Goal: Transaction & Acquisition: Purchase product/service

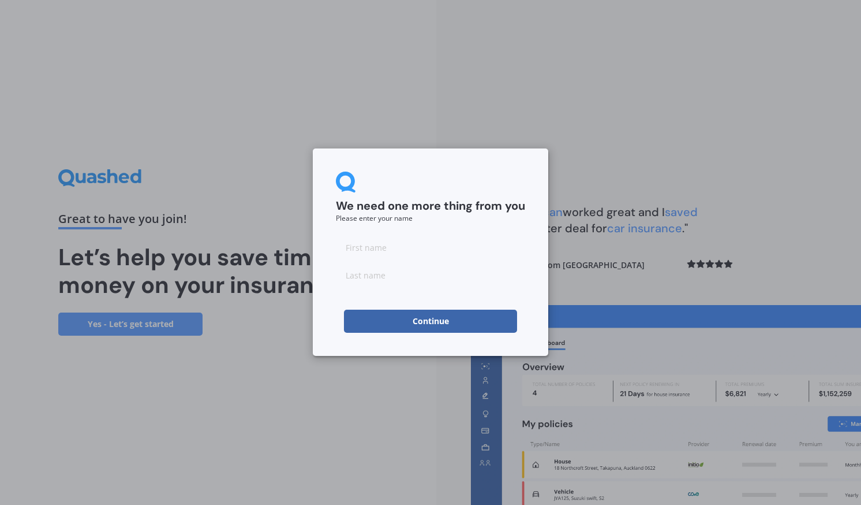
click at [431, 319] on button "Continue" at bounding box center [430, 320] width 173 height 23
type input "Karlos"
type input "[PERSON_NAME]"
click at [435, 323] on button "Continue" at bounding box center [430, 320] width 173 height 23
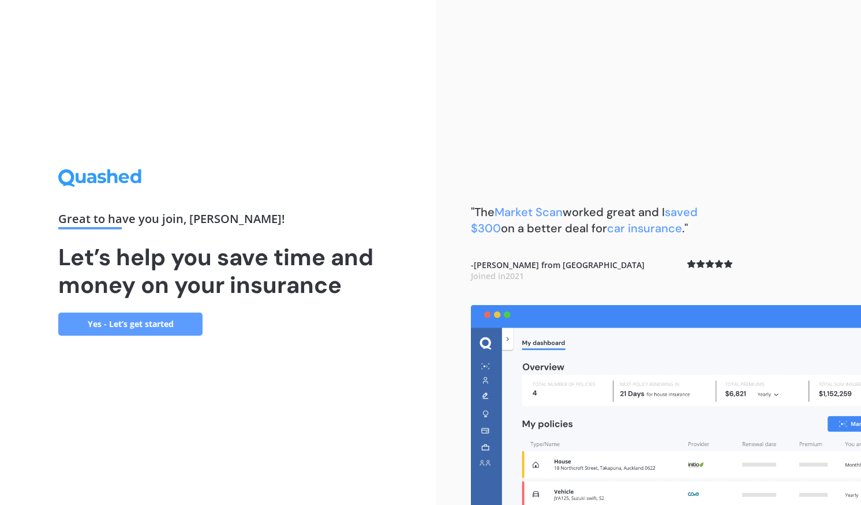
click at [170, 334] on link "Yes - Let’s get started" at bounding box center [130, 323] width 144 height 23
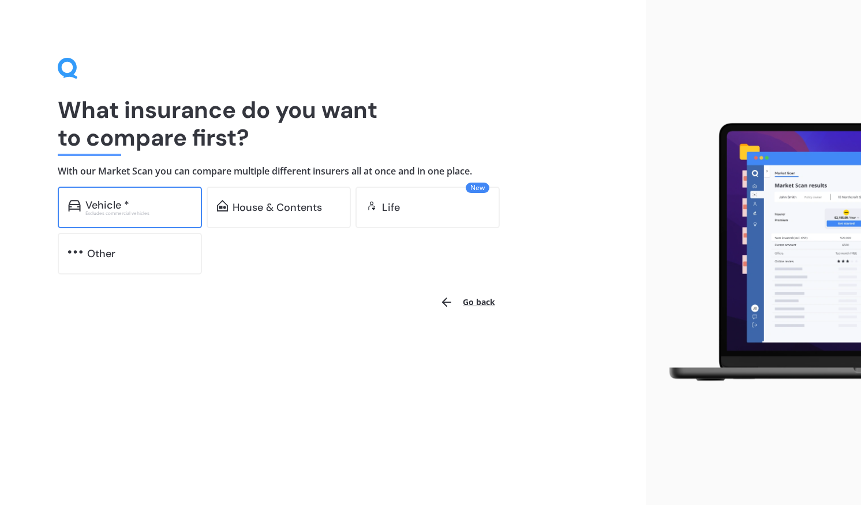
click at [183, 214] on div "Excludes commercial vehicles" at bounding box center [138, 213] width 106 height 5
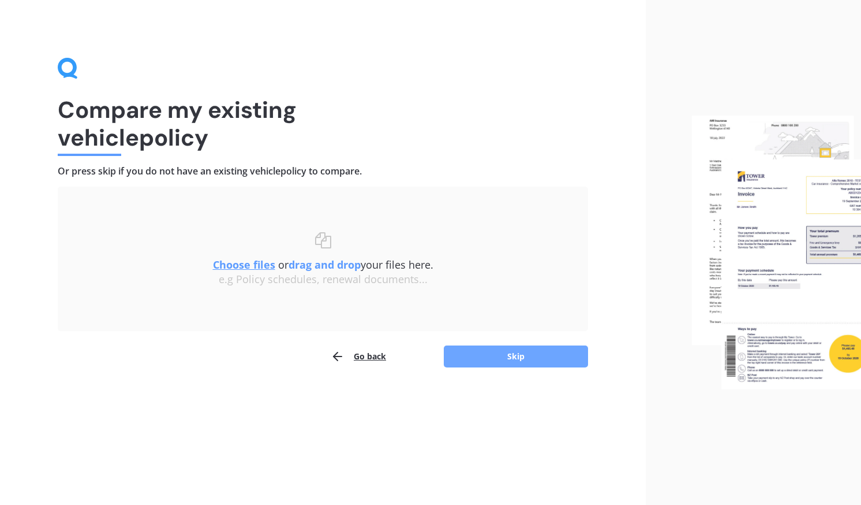
click at [496, 352] on button "Skip" at bounding box center [516, 356] width 144 height 22
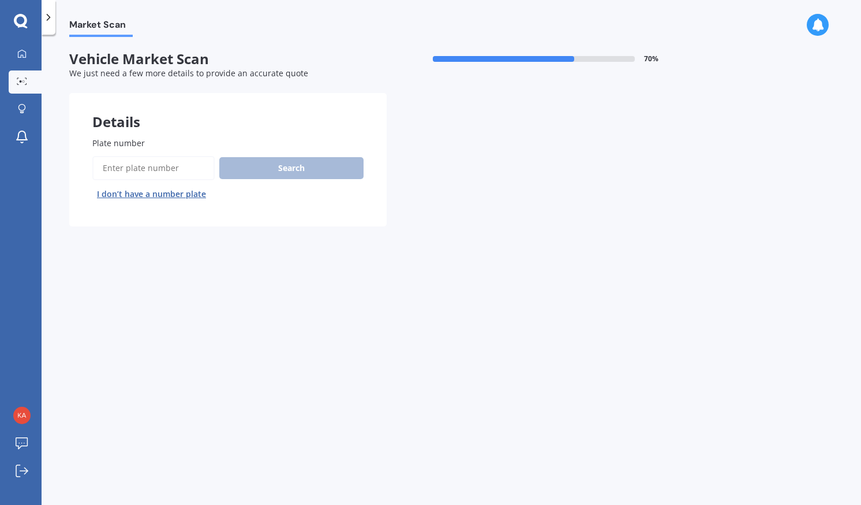
click at [192, 176] on input "Plate number" at bounding box center [153, 168] width 122 height 24
type input "pce191"
click at [241, 166] on button "Search" at bounding box center [291, 168] width 144 height 22
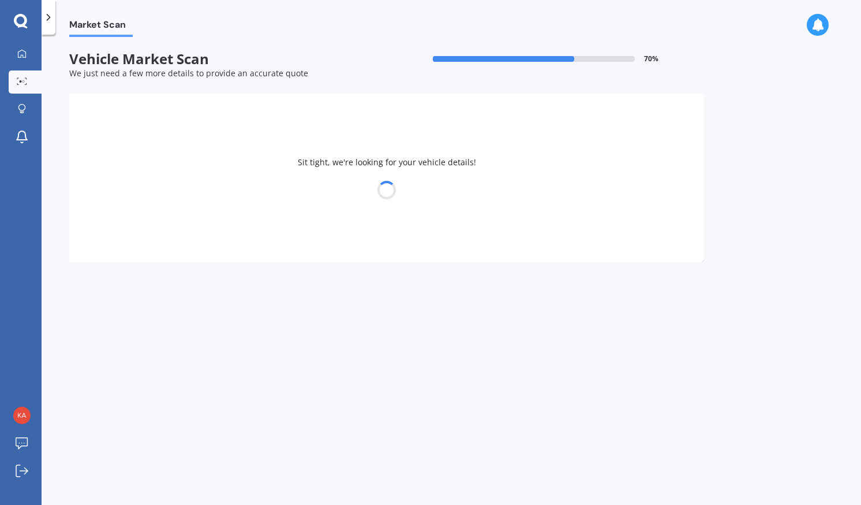
select select "MAZDA"
select select "AXELA"
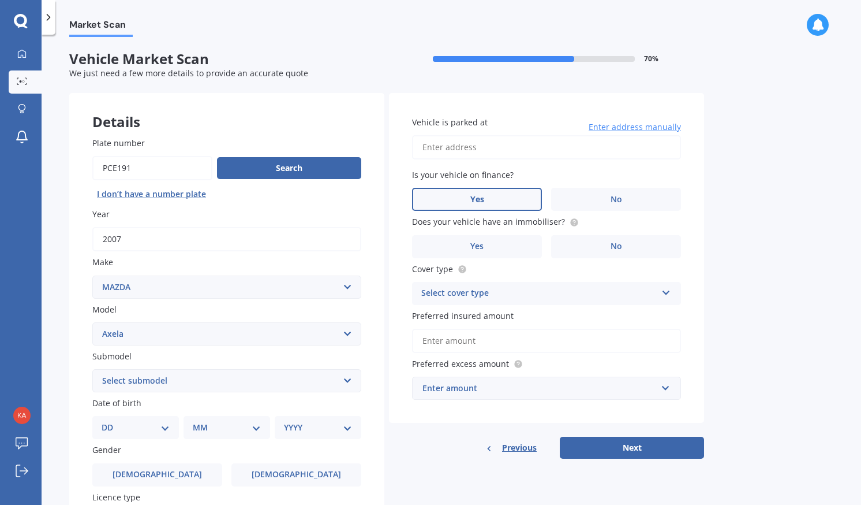
click at [469, 203] on label "Yes" at bounding box center [477, 199] width 130 height 23
click at [0, 0] on input "Yes" at bounding box center [0, 0] width 0 height 0
click at [473, 253] on label "Yes" at bounding box center [477, 246] width 130 height 23
click at [0, 0] on input "Yes" at bounding box center [0, 0] width 0 height 0
click at [478, 300] on div "Select cover type" at bounding box center [540, 293] width 236 height 14
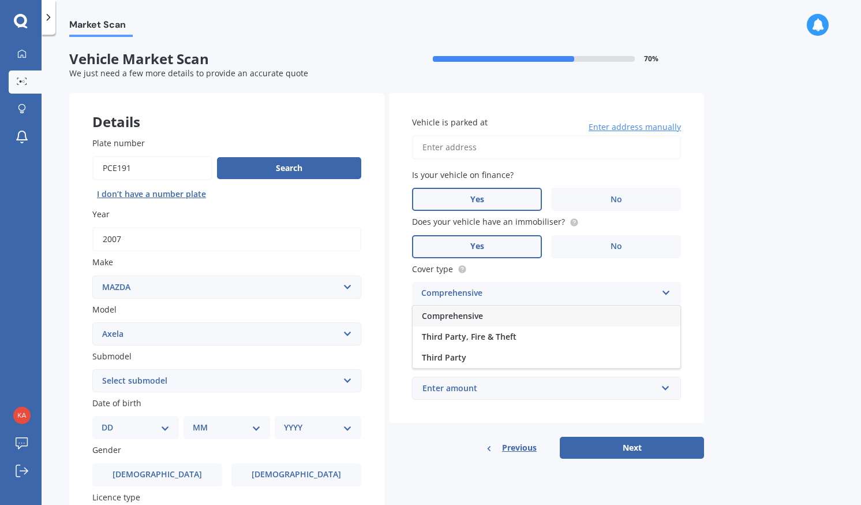
click at [493, 315] on div "Comprehensive" at bounding box center [547, 315] width 268 height 21
click at [535, 298] on div "Comprehensive" at bounding box center [540, 293] width 236 height 14
click at [519, 325] on div "Comprehensive" at bounding box center [547, 315] width 268 height 21
click at [513, 340] on input "Preferred insured amount" at bounding box center [546, 341] width 269 height 24
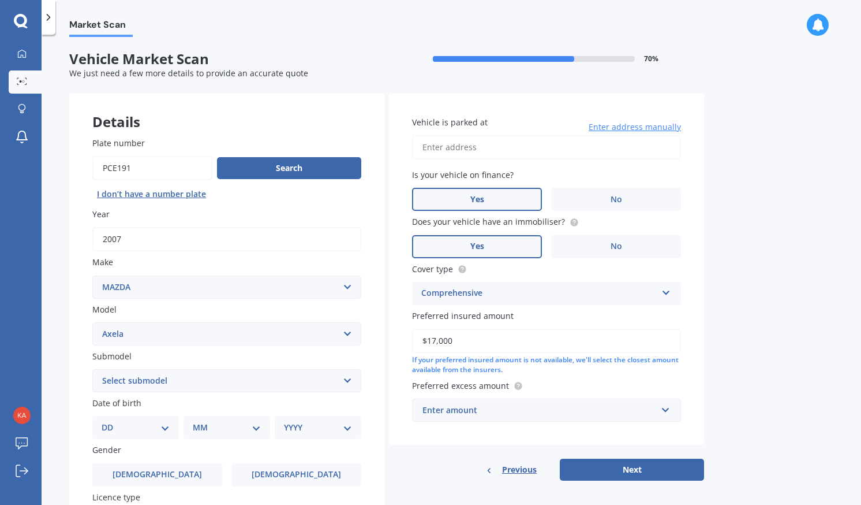
type input "$17,000"
click at [538, 153] on input "Vehicle is parked at" at bounding box center [546, 147] width 269 height 24
type input "[STREET_ADDRESS][PERSON_NAME]"
click at [665, 407] on input "text" at bounding box center [542, 410] width 259 height 22
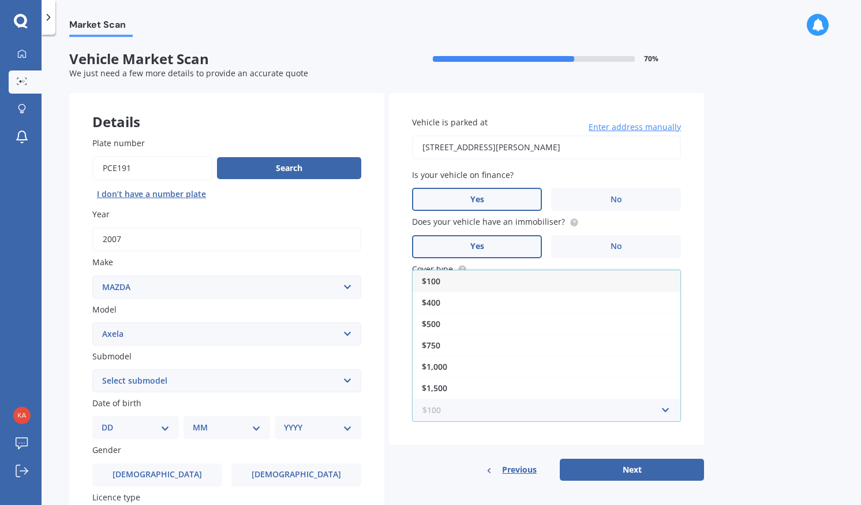
click at [624, 412] on input "text" at bounding box center [542, 410] width 259 height 22
click at [669, 407] on input "text" at bounding box center [542, 410] width 259 height 22
click at [668, 408] on input "text" at bounding box center [542, 410] width 259 height 22
click at [576, 282] on div "$100" at bounding box center [547, 280] width 268 height 21
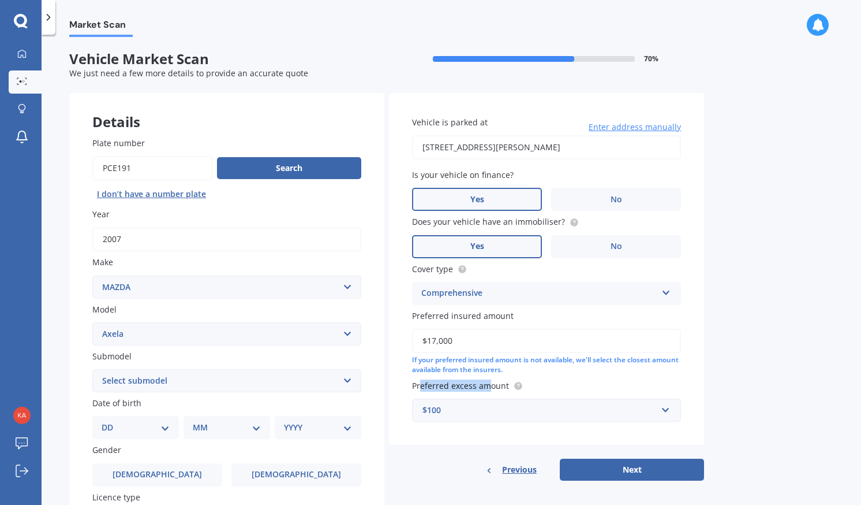
drag, startPoint x: 423, startPoint y: 391, endPoint x: 488, endPoint y: 390, distance: 65.2
click at [488, 390] on span "Preferred excess amount" at bounding box center [460, 385] width 97 height 11
drag, startPoint x: 488, startPoint y: 390, endPoint x: 480, endPoint y: 274, distance: 116.9
click at [480, 274] on label "Cover type" at bounding box center [544, 269] width 264 height 12
click at [521, 296] on div "Comprehensive" at bounding box center [540, 293] width 236 height 14
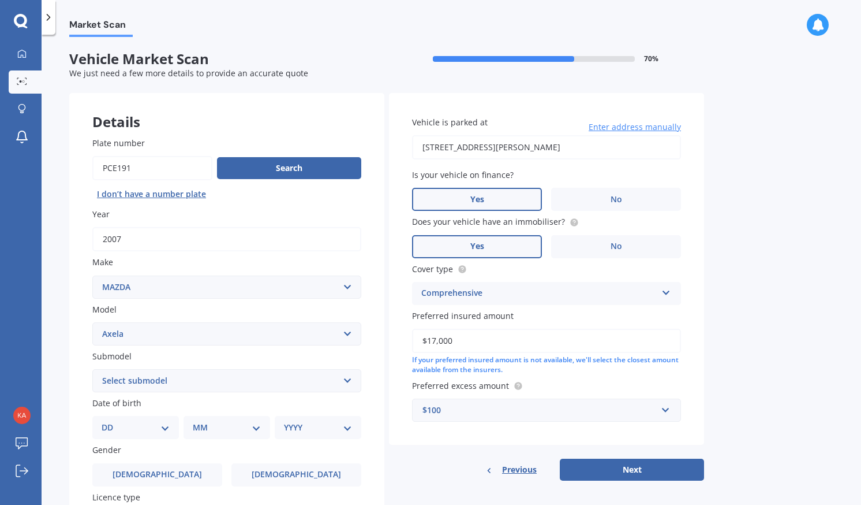
click at [137, 439] on div "DD 01 02 03 04 05 06 07 08 09 10 11 12 13 14 15 16 17 18 19 20 21 22 23 24 25 2…" at bounding box center [135, 427] width 87 height 23
click at [167, 432] on select "DD 01 02 03 04 05 06 07 08 09 10 11 12 13 14 15 16 17 18 19 20 21 22 23 24 25 2…" at bounding box center [136, 427] width 68 height 13
select select "17"
click at [111, 423] on select "DD 01 02 03 04 05 06 07 08 09 10 11 12 13 14 15 16 17 18 19 20 21 22 23 24 25 2…" at bounding box center [136, 427] width 68 height 13
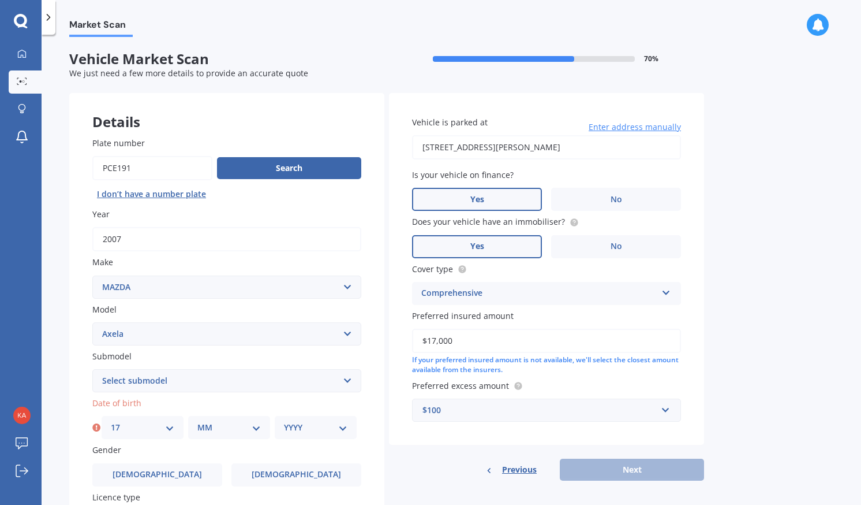
click at [258, 428] on select "MM 01 02 03 04 05 06 07 08 09 10 11 12" at bounding box center [229, 427] width 64 height 13
select select "02"
click at [197, 423] on select "MM 01 02 03 04 05 06 07 08 09 10 11 12" at bounding box center [229, 427] width 64 height 13
click at [337, 426] on select "YYYY 2025 2024 2023 2022 2021 2020 2019 2018 2017 2016 2015 2014 2013 2012 2011…" at bounding box center [316, 427] width 64 height 13
select select "2007"
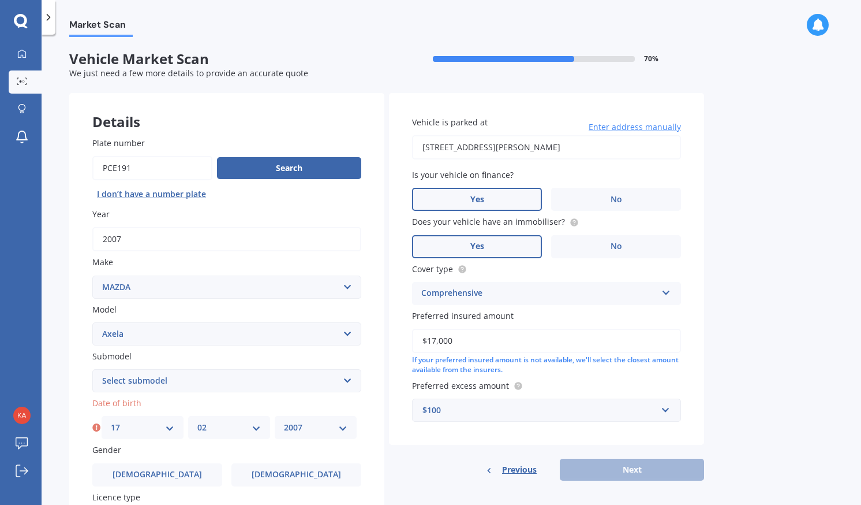
click at [284, 423] on select "YYYY 2025 2024 2023 2022 2021 2020 2019 2018 2017 2016 2015 2014 2013 2012 2011…" at bounding box center [316, 427] width 64 height 13
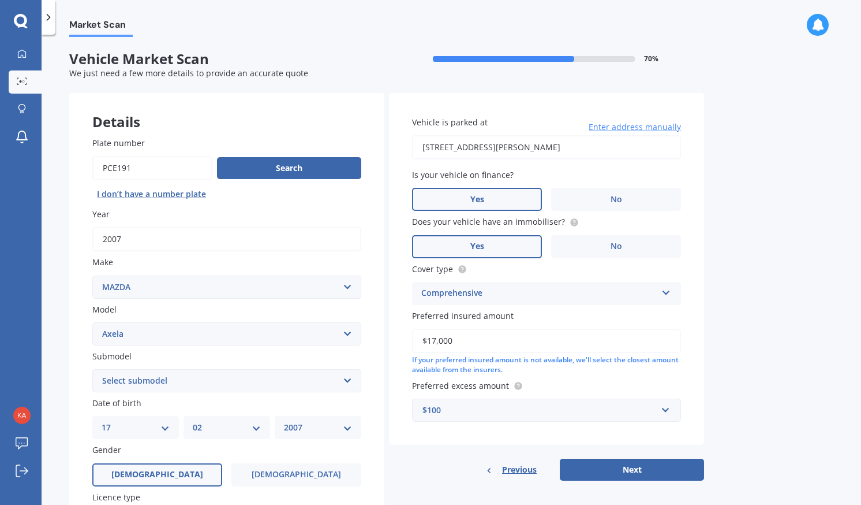
click at [180, 482] on label "[DEMOGRAPHIC_DATA]" at bounding box center [157, 474] width 130 height 23
click at [0, 0] on input "[DEMOGRAPHIC_DATA]" at bounding box center [0, 0] width 0 height 0
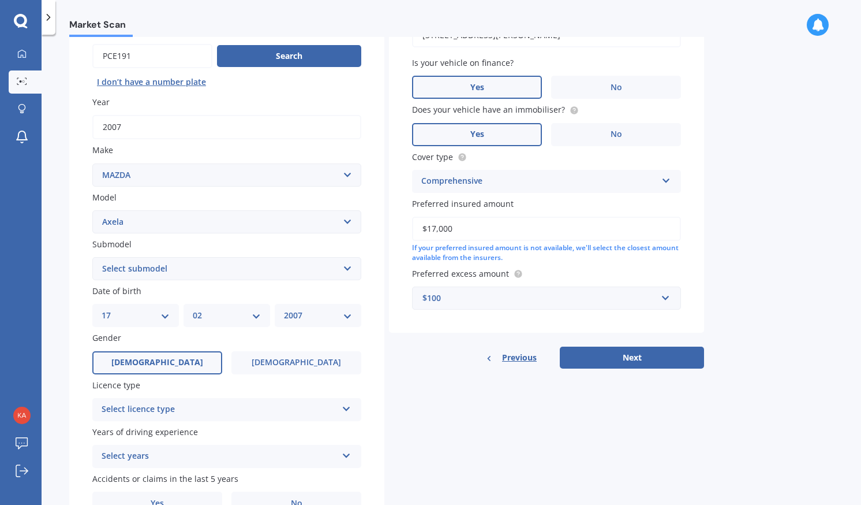
scroll to position [117, 0]
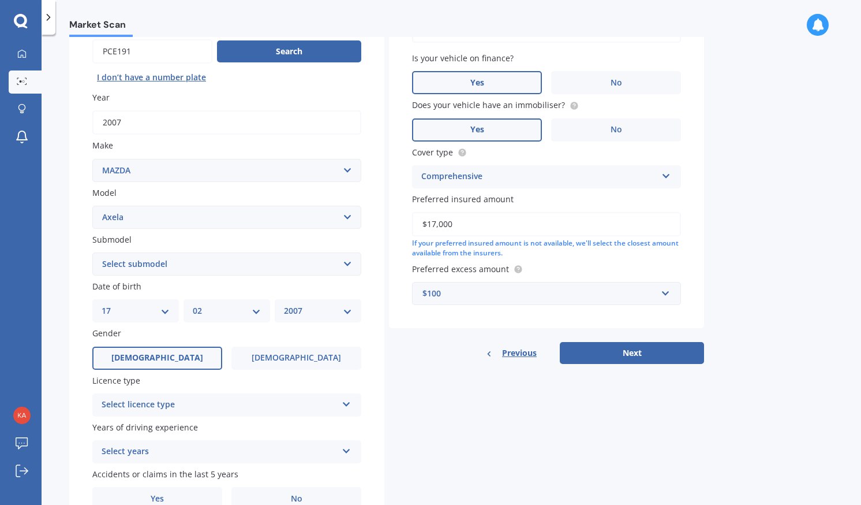
click at [200, 400] on div "Select licence type" at bounding box center [220, 405] width 236 height 14
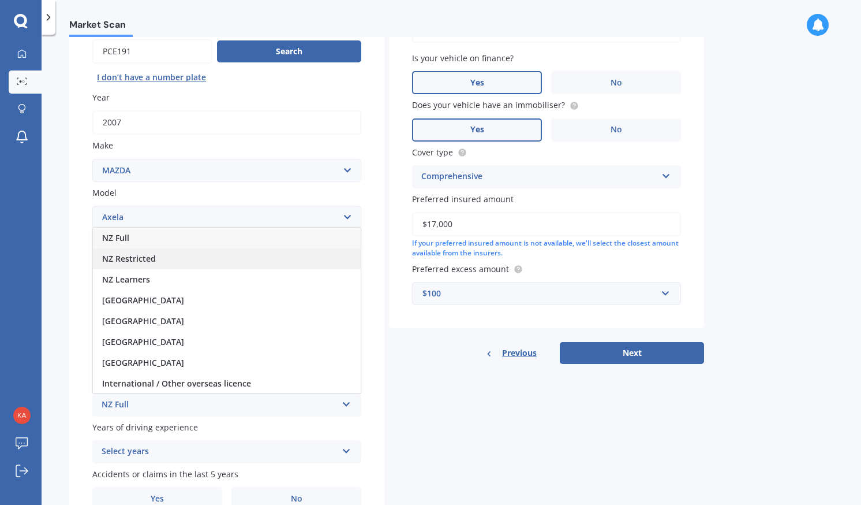
click at [203, 263] on div "NZ Restricted" at bounding box center [227, 258] width 268 height 21
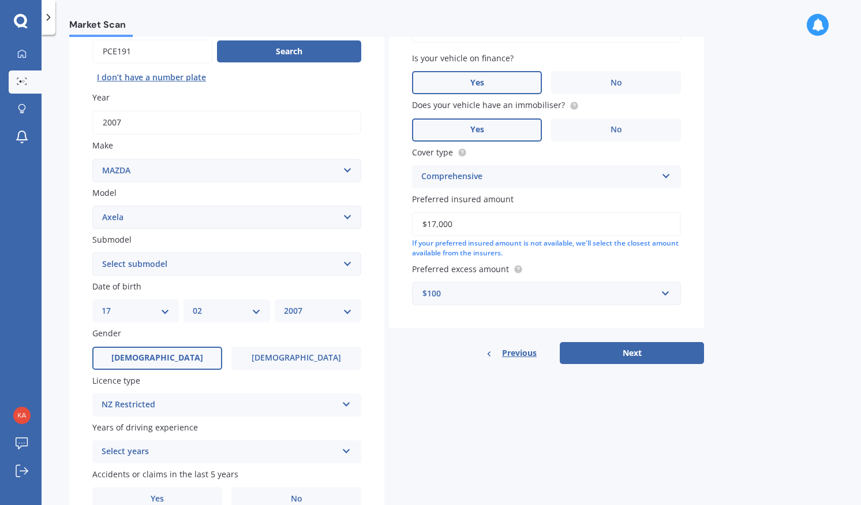
click at [167, 458] on div "Select years" at bounding box center [220, 452] width 236 height 14
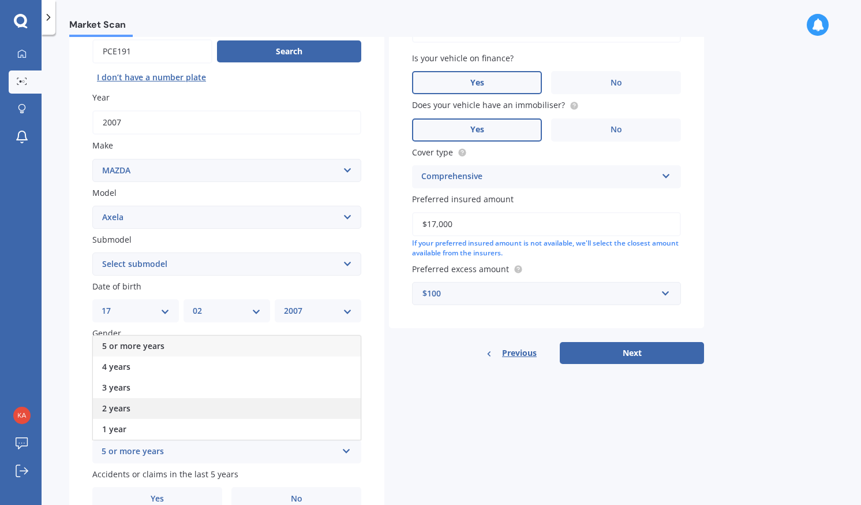
click at [182, 409] on div "2 years" at bounding box center [227, 408] width 268 height 21
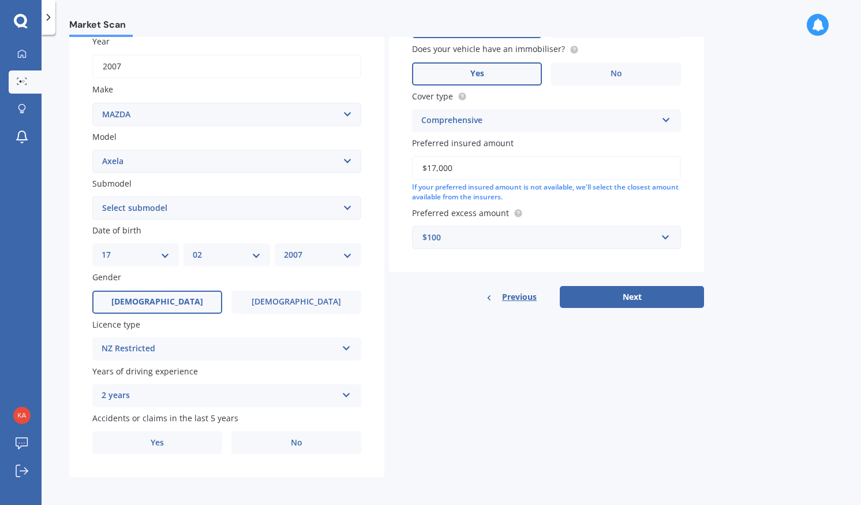
scroll to position [178, 0]
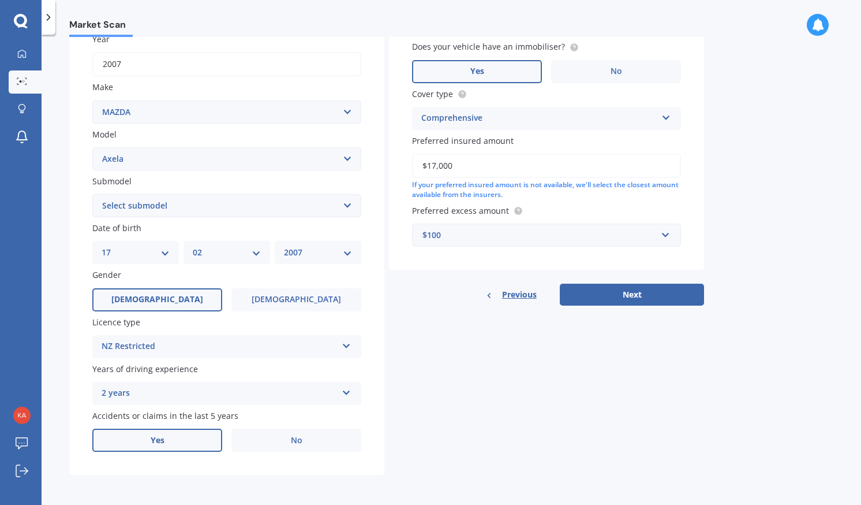
click at [205, 446] on label "Yes" at bounding box center [157, 439] width 130 height 23
click at [0, 0] on input "Yes" at bounding box center [0, 0] width 0 height 0
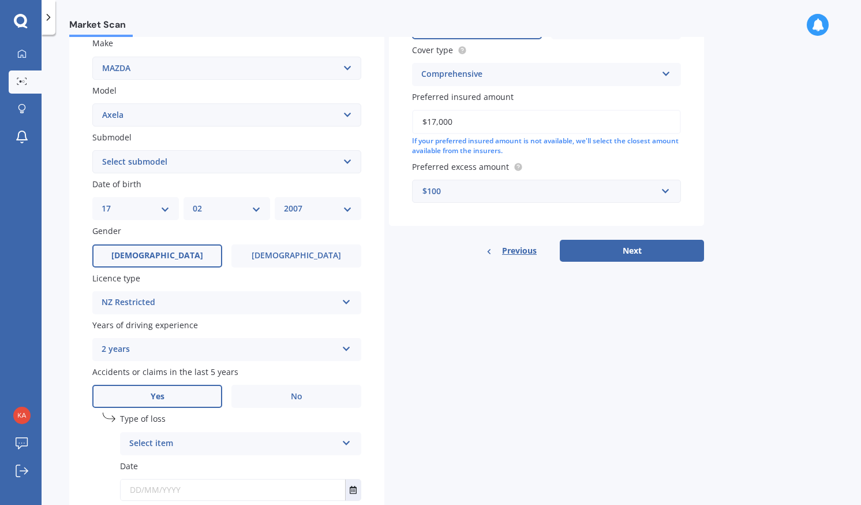
scroll to position [232, 0]
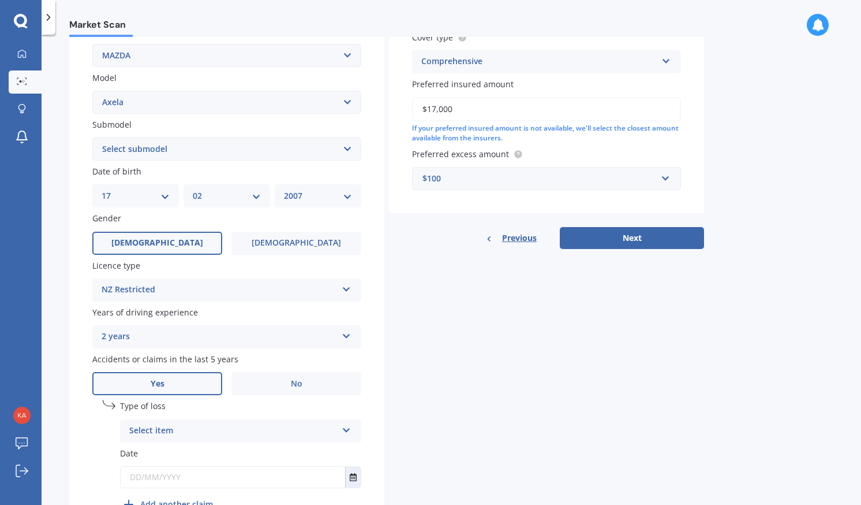
click at [245, 434] on div "Select item" at bounding box center [233, 431] width 208 height 14
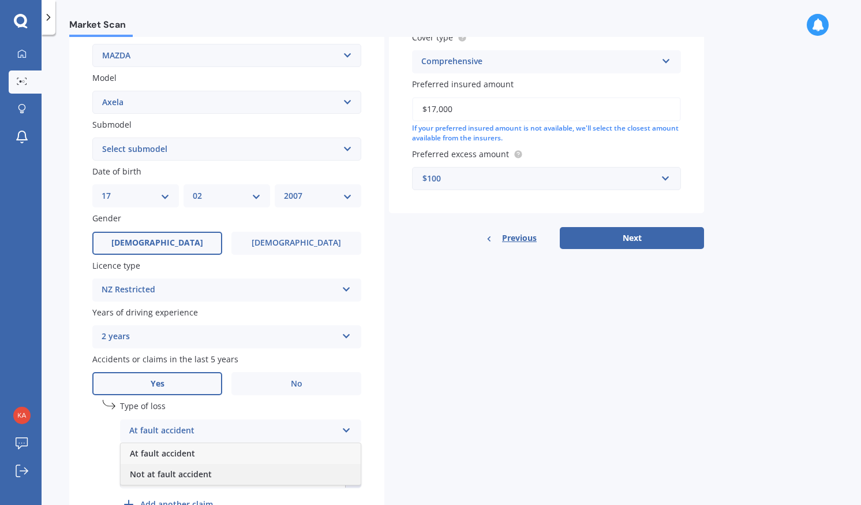
click at [235, 478] on div "Not at fault accident" at bounding box center [241, 474] width 240 height 21
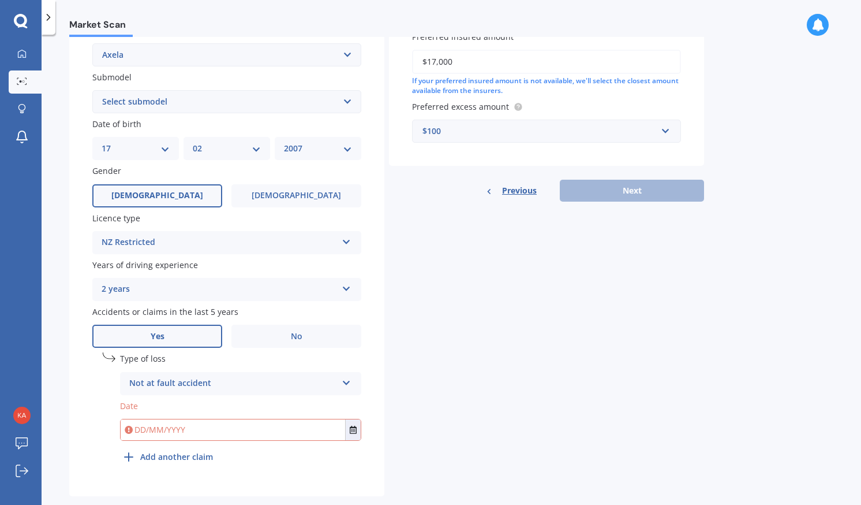
scroll to position [304, 0]
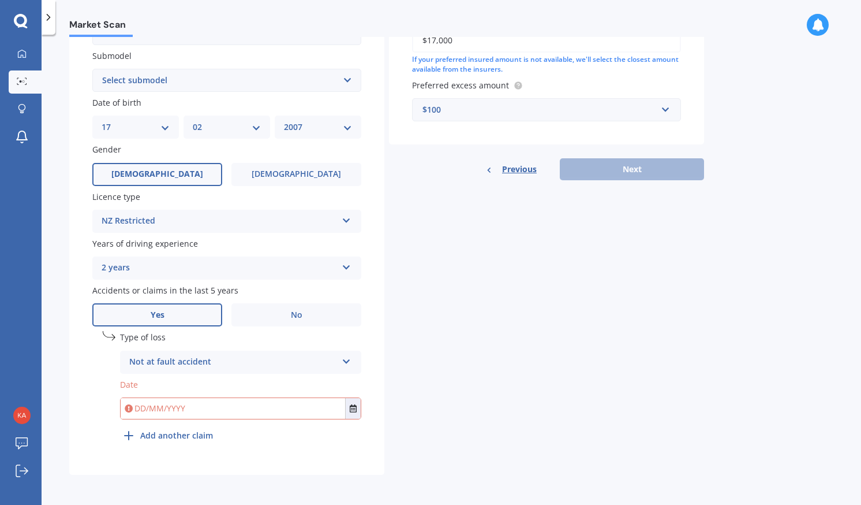
click at [255, 416] on input "text" at bounding box center [233, 408] width 225 height 21
click at [274, 413] on input "text" at bounding box center [233, 408] width 225 height 21
click at [357, 409] on button "Select date" at bounding box center [353, 408] width 16 height 21
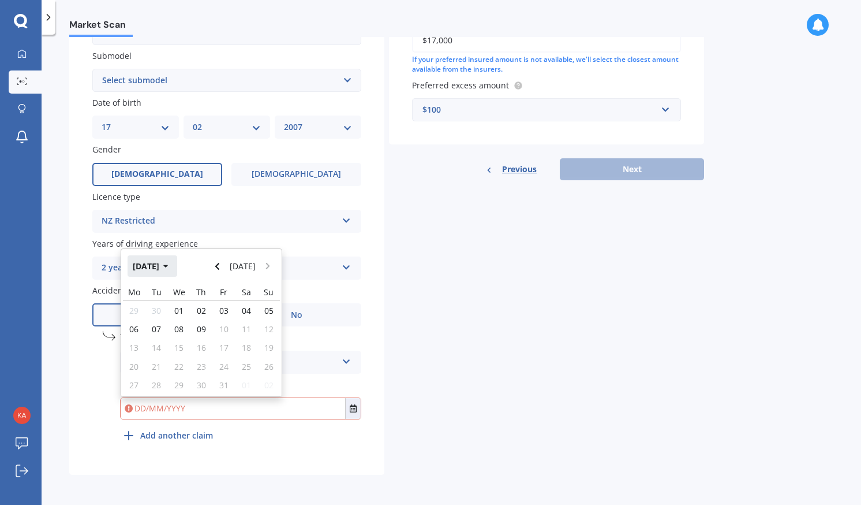
click at [169, 264] on button "[DATE]" at bounding box center [153, 265] width 50 height 21
click at [146, 370] on div "Sep" at bounding box center [142, 376] width 39 height 36
click at [229, 362] on div "26" at bounding box center [223, 366] width 23 height 18
type input "[DATE]"
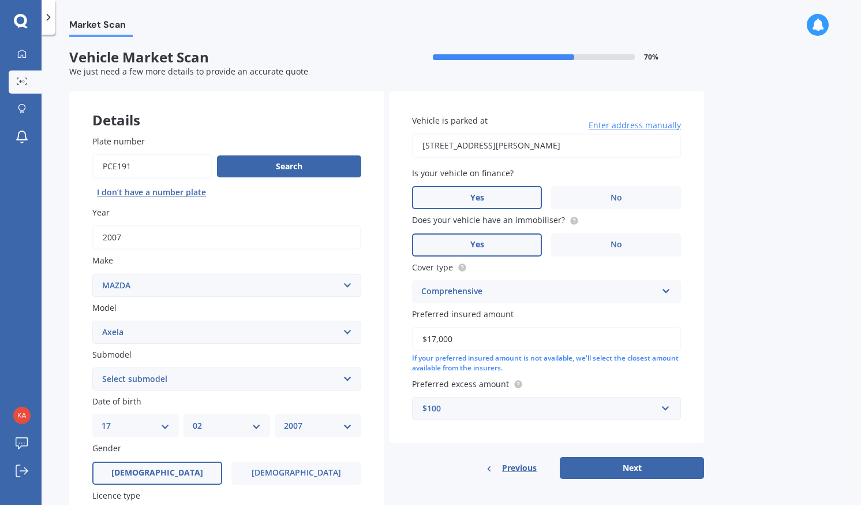
scroll to position [0, 0]
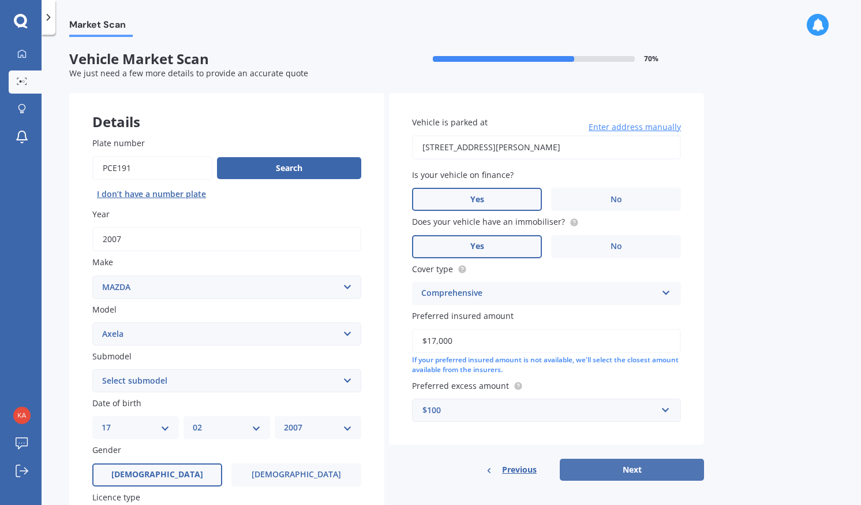
click at [655, 465] on button "Next" at bounding box center [632, 469] width 144 height 22
click at [346, 379] on select "Select submodel (All other) 2.3 Sporthatch 2.3 turbo Hatchback Hatchback turbo …" at bounding box center [226, 380] width 269 height 23
select select "2.3 TURBO"
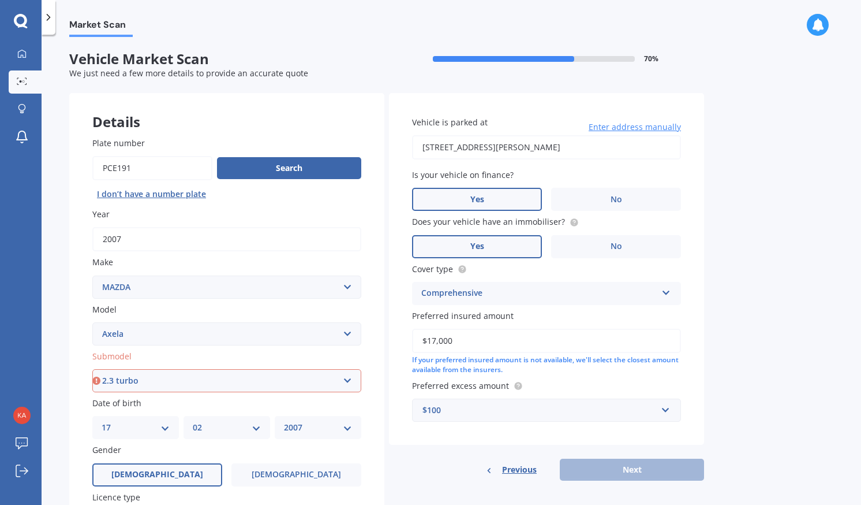
click at [92, 370] on select "Select submodel (All other) 2.3 Sporthatch 2.3 turbo Hatchback Hatchback turbo …" at bounding box center [226, 380] width 269 height 23
click at [581, 469] on button "Next" at bounding box center [632, 469] width 144 height 22
select select "17"
select select "02"
select select "2007"
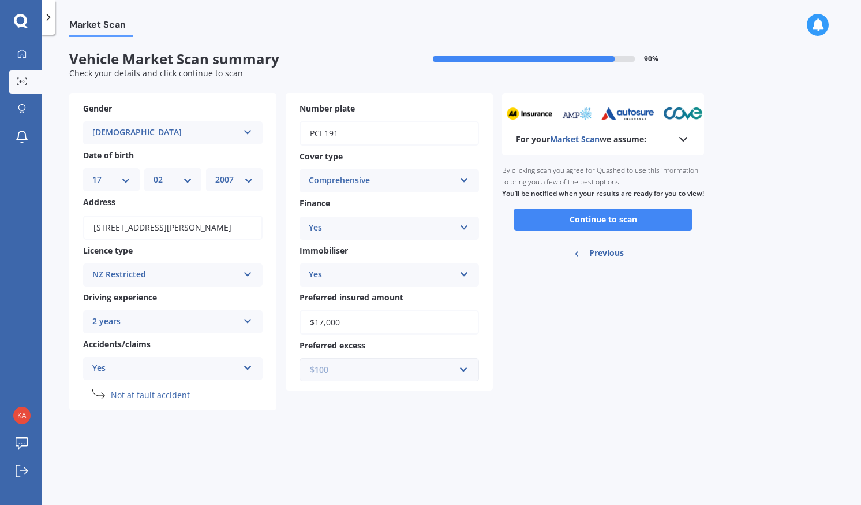
click at [466, 371] on input "text" at bounding box center [385, 370] width 169 height 22
click at [456, 391] on div "Number plate pce191 Cover type Comprehensive Comprehensive Third Party, Fire & …" at bounding box center [389, 242] width 207 height 298
click at [604, 230] on button "Continue to scan" at bounding box center [603, 219] width 179 height 22
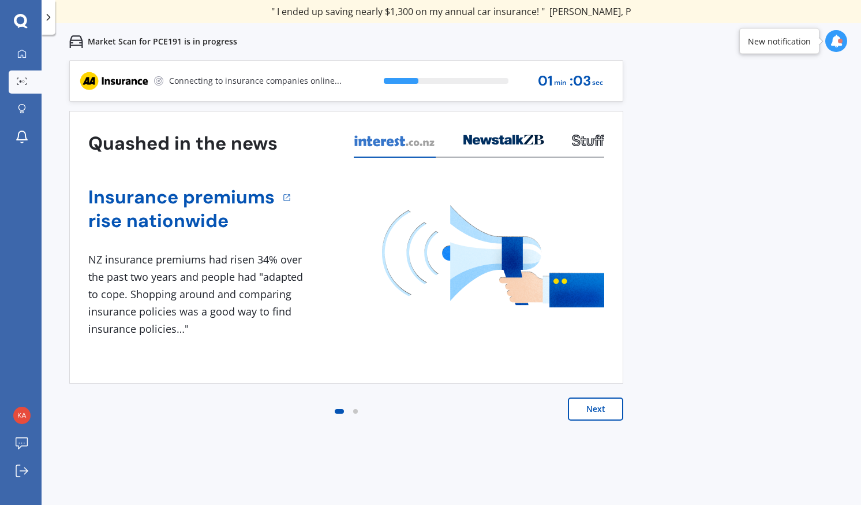
click at [457, 267] on img at bounding box center [493, 256] width 222 height 102
click at [355, 411] on div at bounding box center [355, 411] width 5 height 5
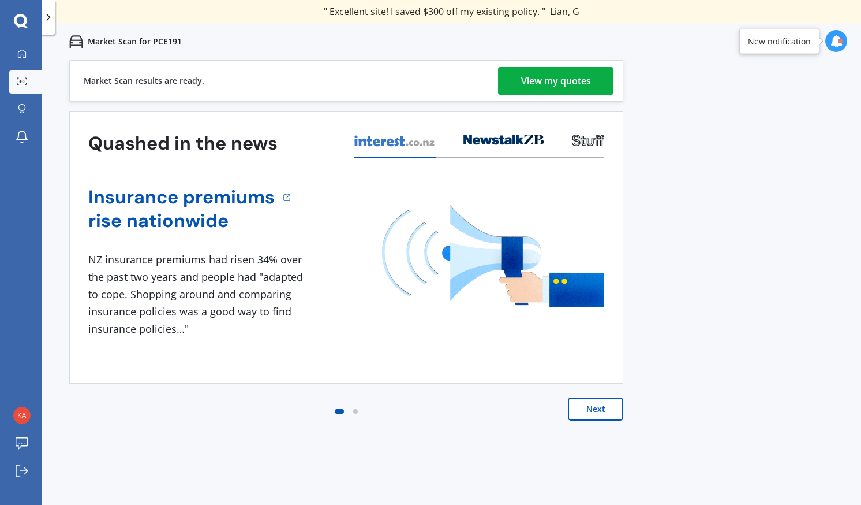
click at [512, 80] on link "View my quotes" at bounding box center [555, 81] width 115 height 28
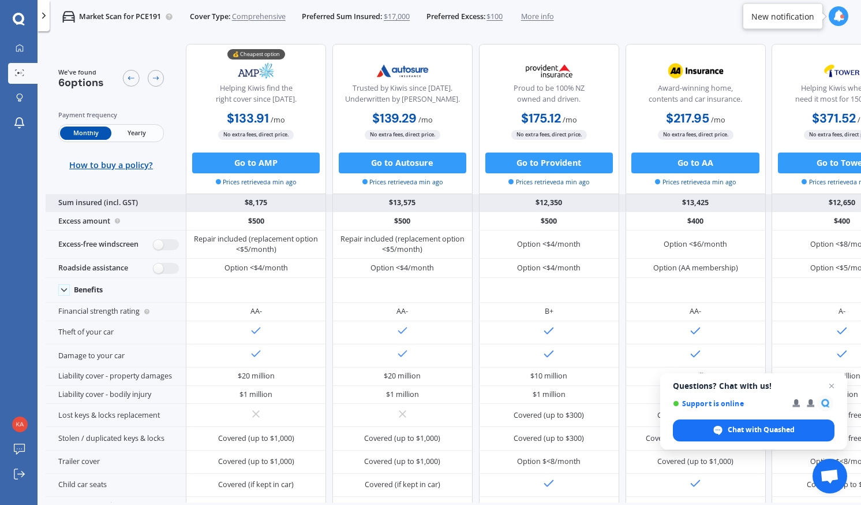
click at [441, 208] on div "$13,575" at bounding box center [403, 203] width 140 height 18
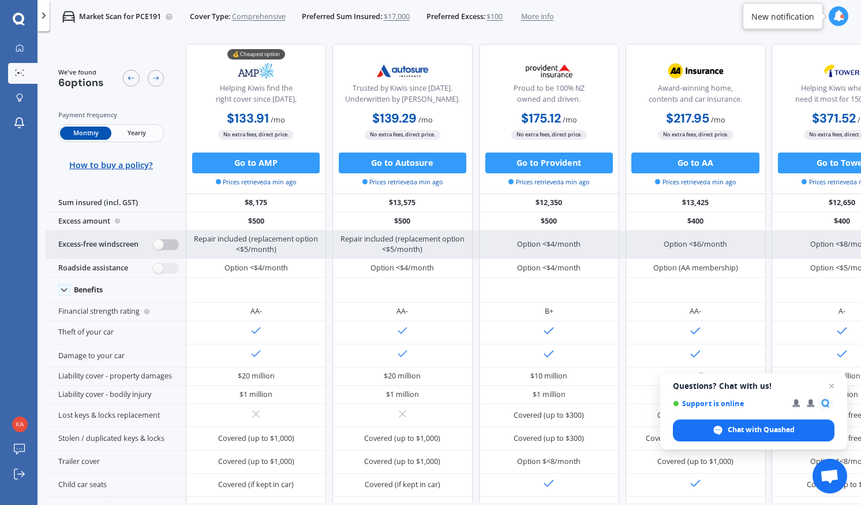
click at [163, 243] on label at bounding box center [166, 244] width 25 height 11
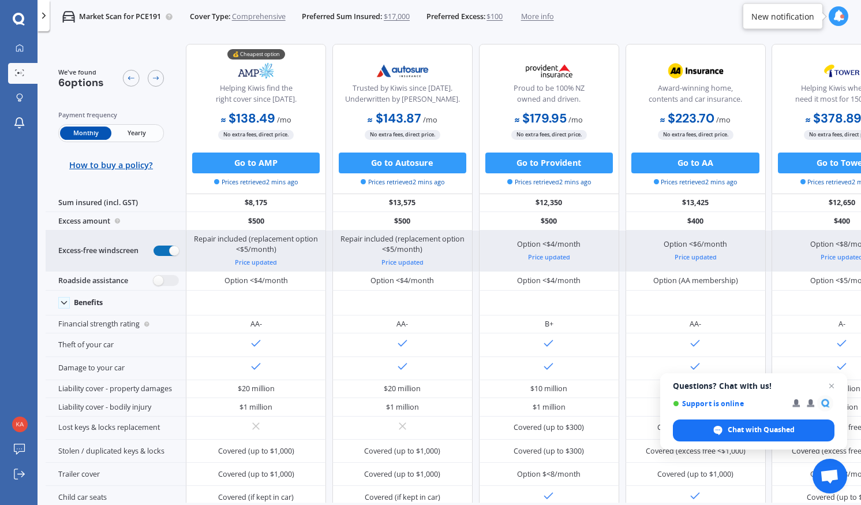
click at [169, 251] on label at bounding box center [166, 250] width 25 height 11
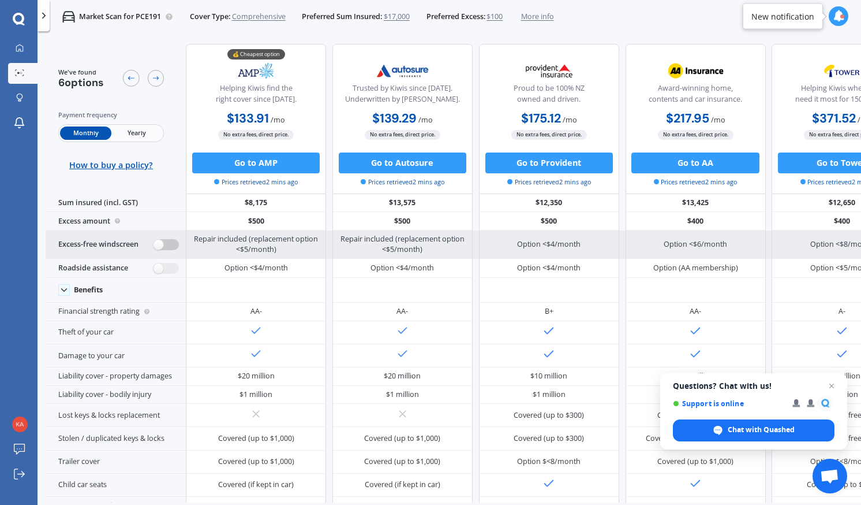
click at [169, 251] on div "Excess-free windscreen" at bounding box center [116, 244] width 140 height 29
click at [164, 243] on label at bounding box center [166, 244] width 25 height 11
radio input "true"
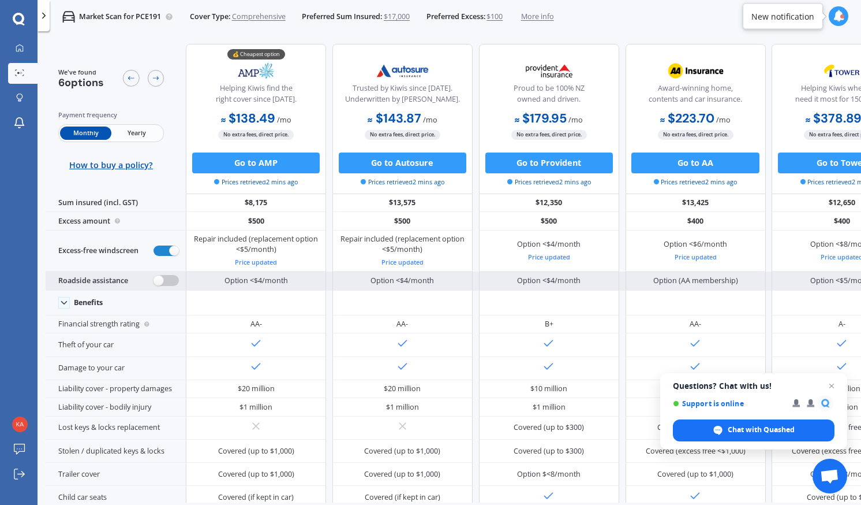
click at [164, 282] on label at bounding box center [166, 280] width 25 height 11
radio input "true"
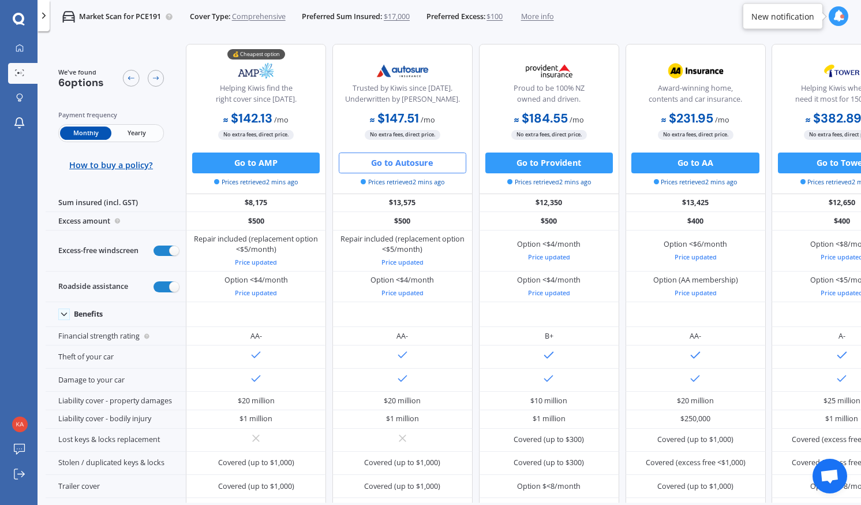
click at [398, 163] on button "Go to Autosure" at bounding box center [403, 162] width 128 height 21
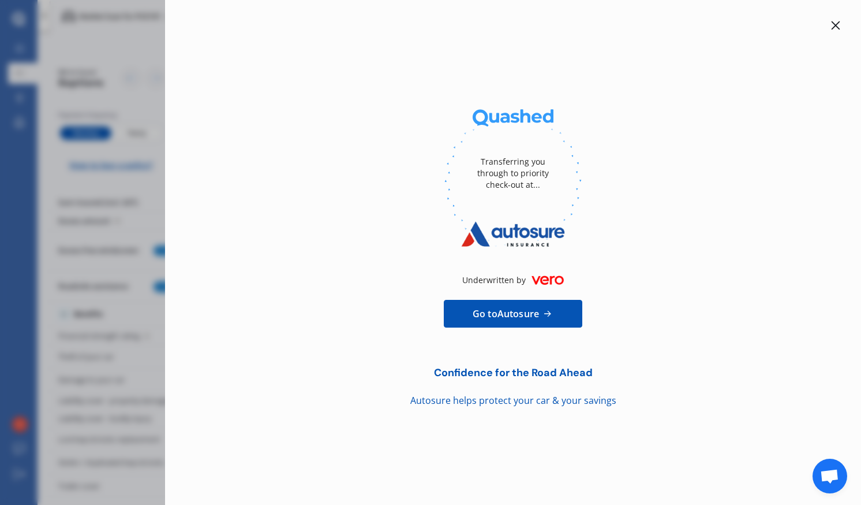
click at [836, 24] on icon at bounding box center [835, 25] width 9 height 9
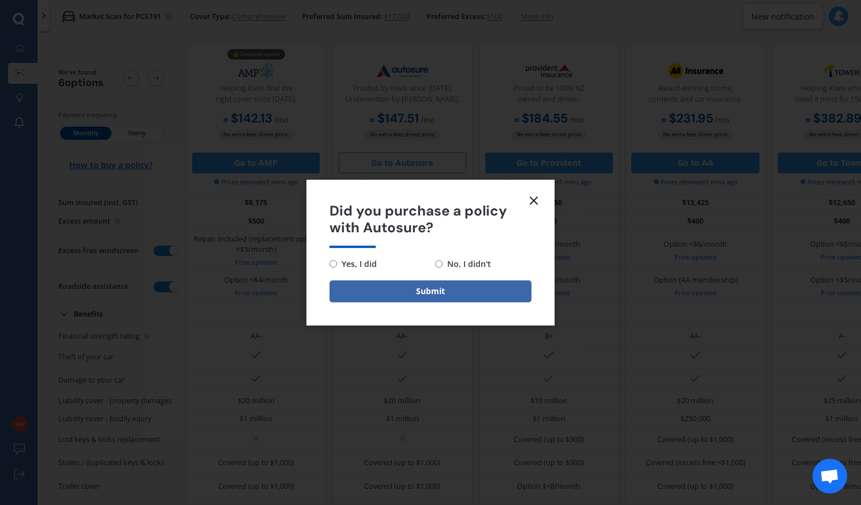
click at [449, 262] on span "No, I didn't" at bounding box center [467, 264] width 49 height 14
click at [443, 262] on input "No, I didn't" at bounding box center [439, 264] width 8 height 8
radio input "true"
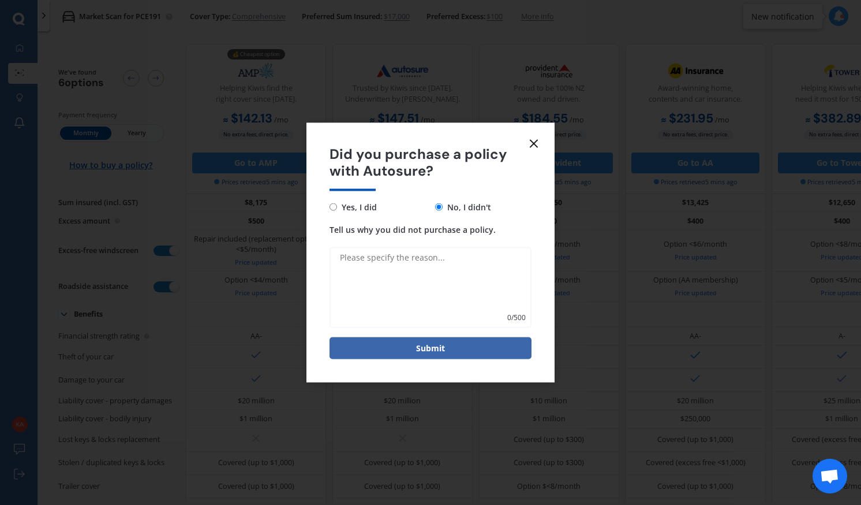
click at [380, 290] on textarea "Tell us why you did not purchase a policy." at bounding box center [431, 287] width 202 height 81
type textarea "Will not insure modifications"
click at [405, 342] on button "Submit" at bounding box center [431, 348] width 202 height 22
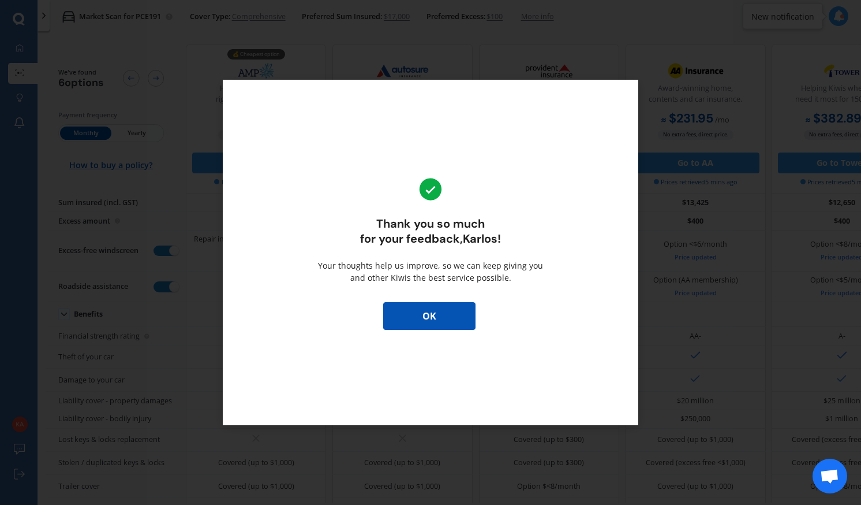
click at [404, 309] on button "OK" at bounding box center [429, 316] width 92 height 28
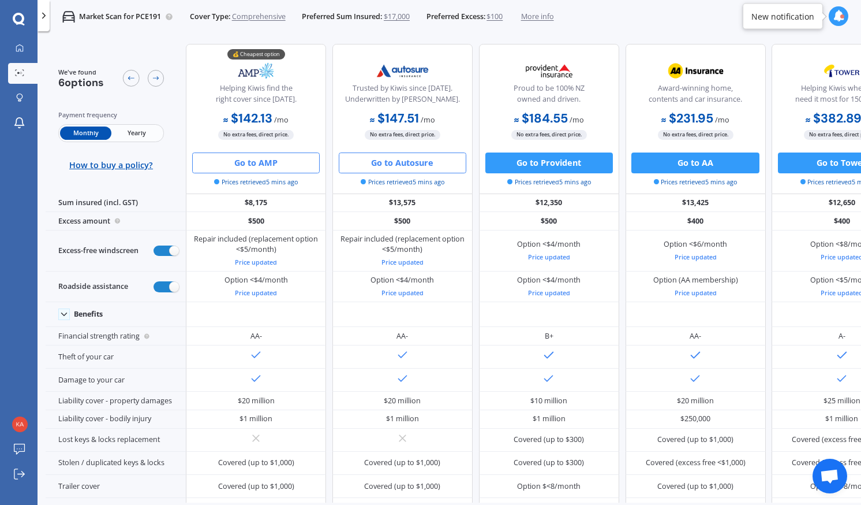
click at [251, 166] on button "Go to AMP" at bounding box center [256, 162] width 128 height 21
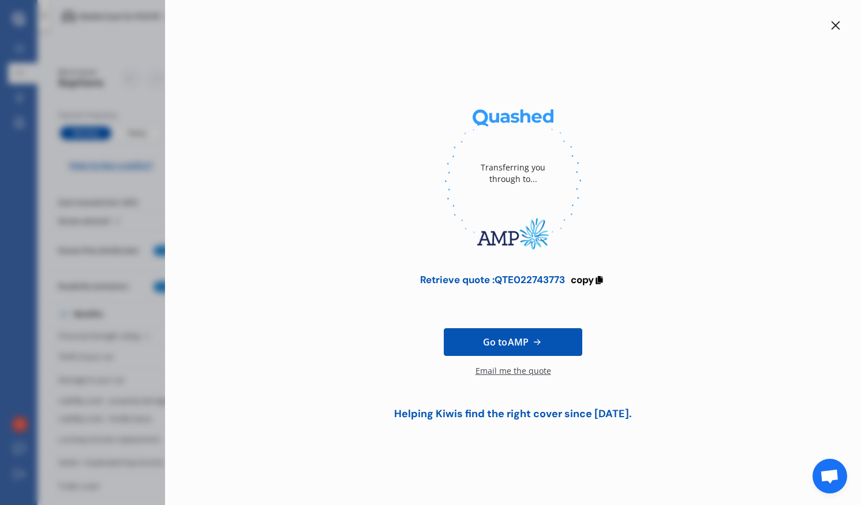
click at [830, 25] on div at bounding box center [836, 25] width 14 height 14
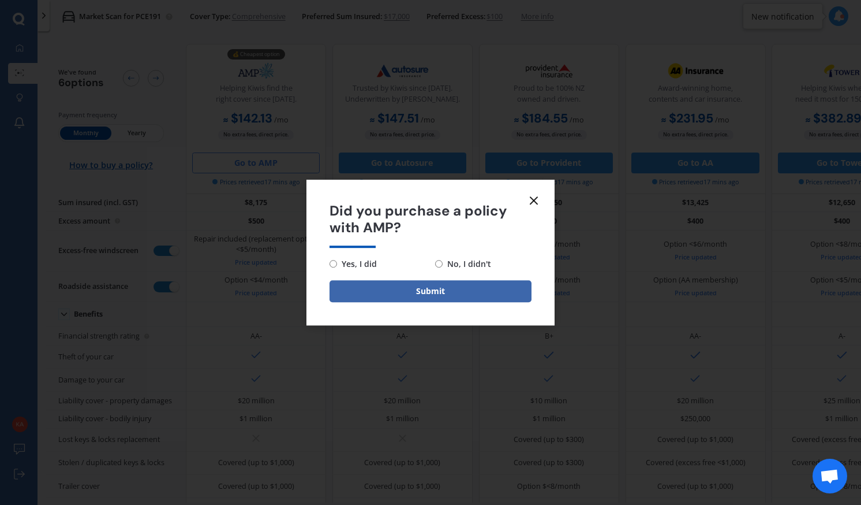
click at [841, 28] on div "Did you purchase a policy with AMP? Yes, I did No, I didn't Submit" at bounding box center [430, 252] width 861 height 505
click at [536, 203] on line at bounding box center [534, 200] width 7 height 7
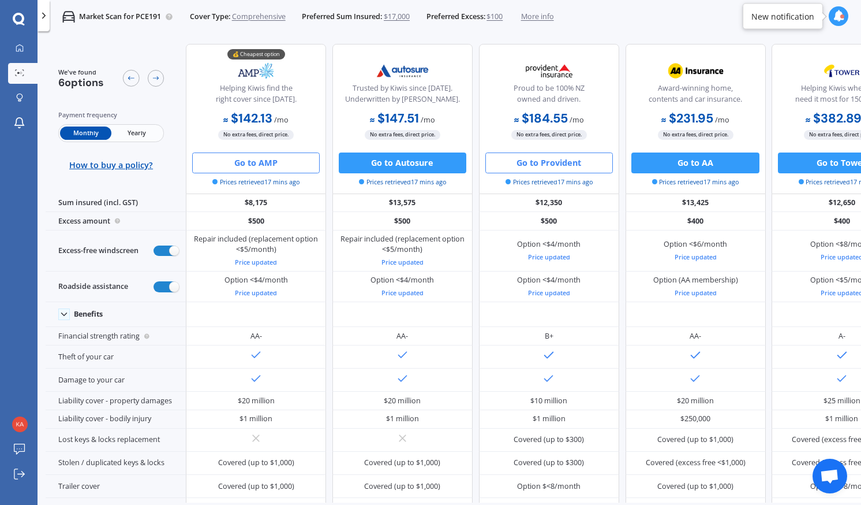
click at [579, 170] on button "Go to Provident" at bounding box center [550, 162] width 128 height 21
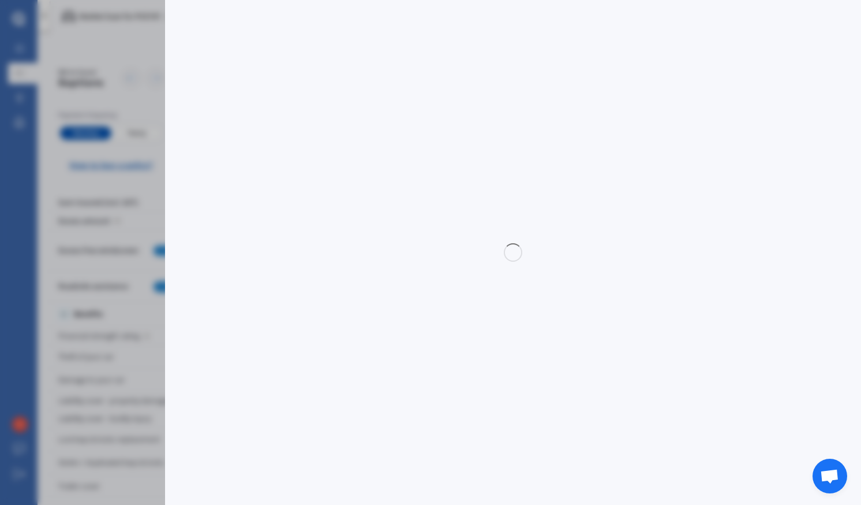
select select "full"
select select "[STREET_ADDRESS][PERSON_NAME]"
select select "MAZDA"
select select "AXELA"
select select "NO"
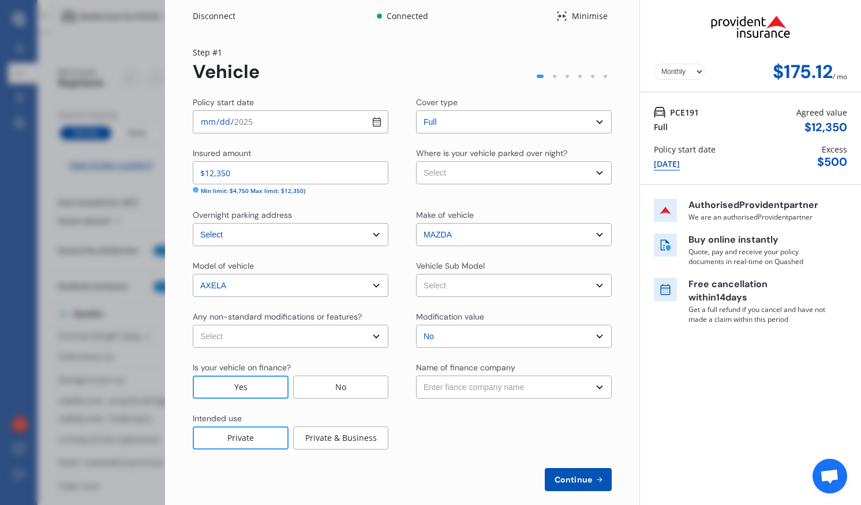
click at [461, 178] on select "Select Garage (fully enclosed) Off Street Parking Other" at bounding box center [514, 172] width 196 height 23
click at [416, 161] on select "Select Garage (fully enclosed) Off Street Parking Other" at bounding box center [514, 172] width 196 height 23
click at [576, 185] on div "Where is your vehicle parked over night? Select Garage (fully enclosed) Off Str…" at bounding box center [514, 171] width 196 height 48
click at [580, 170] on select "Select Garage (fully enclosed) Off Street Parking Other" at bounding box center [514, 172] width 196 height 23
click at [416, 161] on select "Select Garage (fully enclosed) Off Street Parking Other" at bounding box center [514, 172] width 196 height 23
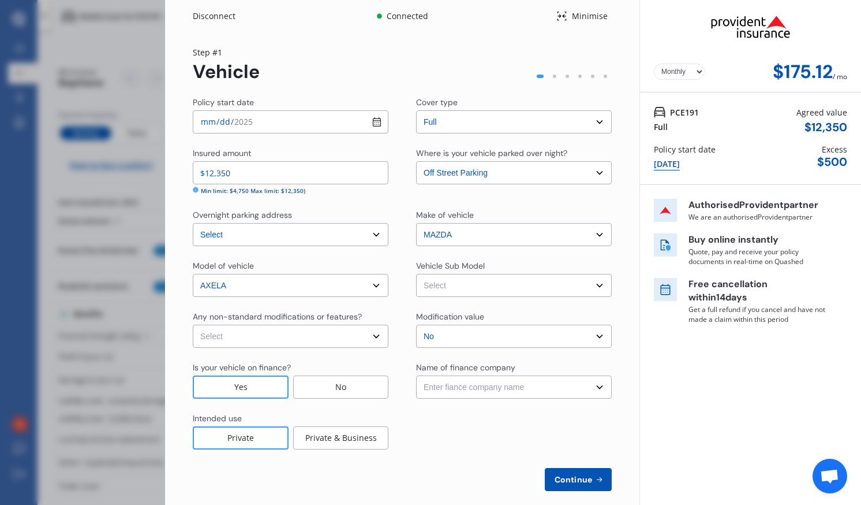
click at [579, 179] on select "Select Garage (fully enclosed) Off Street Parking Other" at bounding box center [514, 172] width 196 height 23
click at [416, 161] on select "Select Garage (fully enclosed) Off Street Parking Other" at bounding box center [514, 172] width 196 height 23
click at [588, 175] on select "Select Garage (fully enclosed) Off Street Parking Other" at bounding box center [514, 172] width 196 height 23
select select "GARAGE"
click at [416, 161] on select "Select Garage (fully enclosed) Off Street Parking Other" at bounding box center [514, 172] width 196 height 23
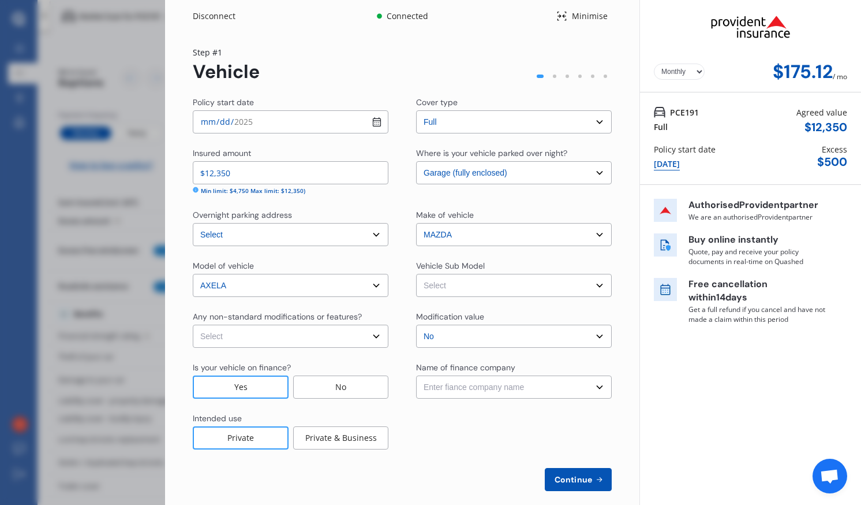
click at [369, 282] on select "Select model AXELA" at bounding box center [291, 285] width 196 height 23
click at [193, 274] on select "Select model AXELA" at bounding box center [291, 285] width 196 height 23
click at [436, 284] on select "Select Axela BK3P 23S. Hatchback 5dr Man 5sp 2.3i [IMP]" at bounding box center [514, 285] width 196 height 23
select select "NZVMAZD2007AEDJ"
click at [416, 274] on select "Select Axela BK3P 23S. Hatchback 5dr Man 5sp 2.3i [IMP]" at bounding box center [514, 285] width 196 height 23
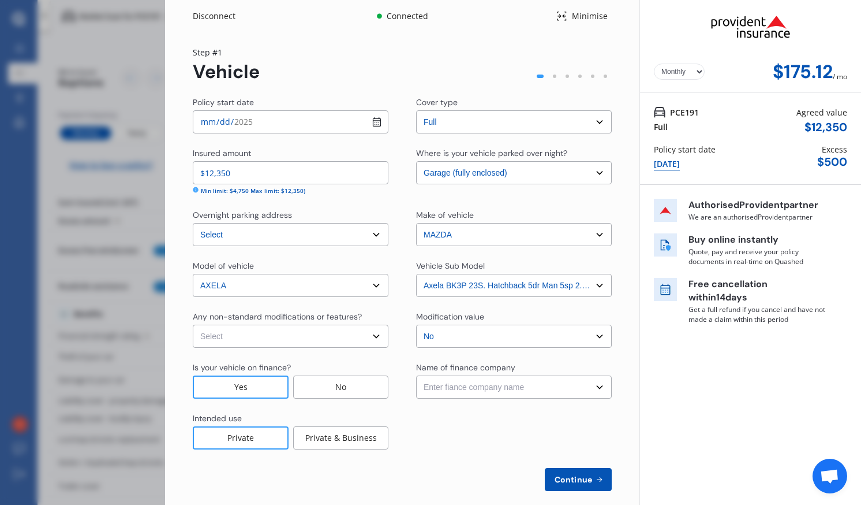
click at [374, 335] on select "Select None [MEDICAL_DATA] System(NOS) Roll Cage Full Racing Harness" at bounding box center [291, 335] width 196 height 23
select select "none"
click at [193, 324] on select "Select None [MEDICAL_DATA] System(NOS) Roll Cage Full Racing Harness" at bounding box center [291, 335] width 196 height 23
click at [456, 344] on select "Select No Up to $4000 Up to $6000 Greater than $6000" at bounding box center [514, 335] width 196 height 23
select select "UP_TO_6000"
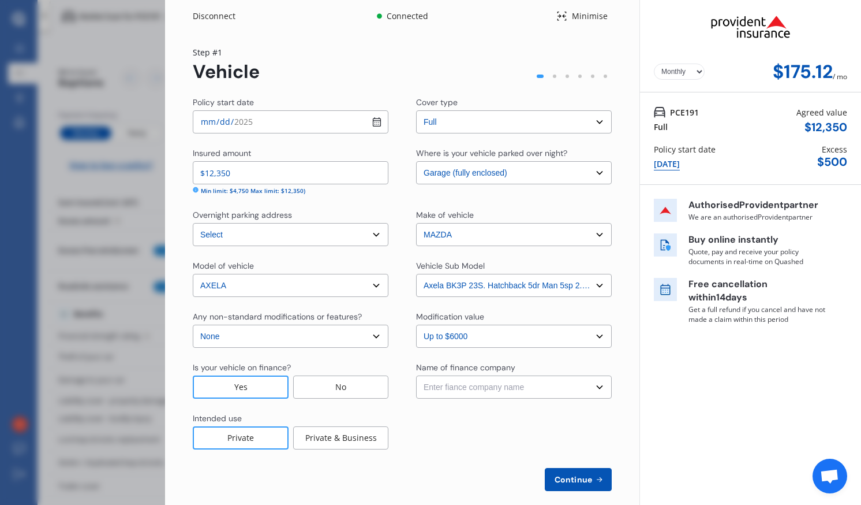
click at [416, 324] on select "Select No Up to $4000 Up to $6000 Greater than $6000" at bounding box center [514, 335] width 196 height 23
drag, startPoint x: 477, startPoint y: 387, endPoint x: 452, endPoint y: 396, distance: 26.1
click at [452, 396] on select "Enter fiance company name 24/7 Finance AA Finance Limited Acclaim Finance Activ…" at bounding box center [514, 386] width 196 height 23
click at [596, 413] on div at bounding box center [514, 430] width 196 height 37
click at [597, 388] on select "Enter fiance company name 24/7 Finance AA Finance Limited Acclaim Finance Activ…" at bounding box center [514, 386] width 196 height 23
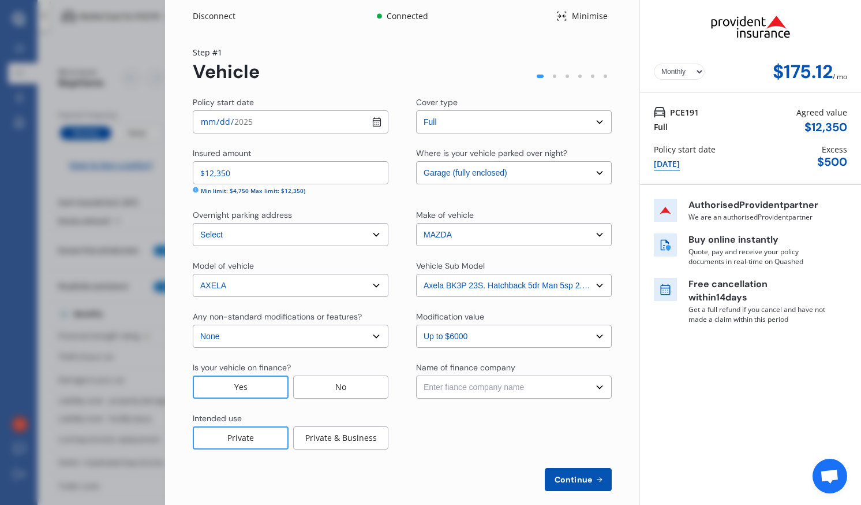
click at [597, 388] on select "Enter fiance company name 24/7 Finance AA Finance Limited Acclaim Finance Activ…" at bounding box center [514, 386] width 196 height 23
click at [558, 478] on span "Continue" at bounding box center [574, 479] width 42 height 9
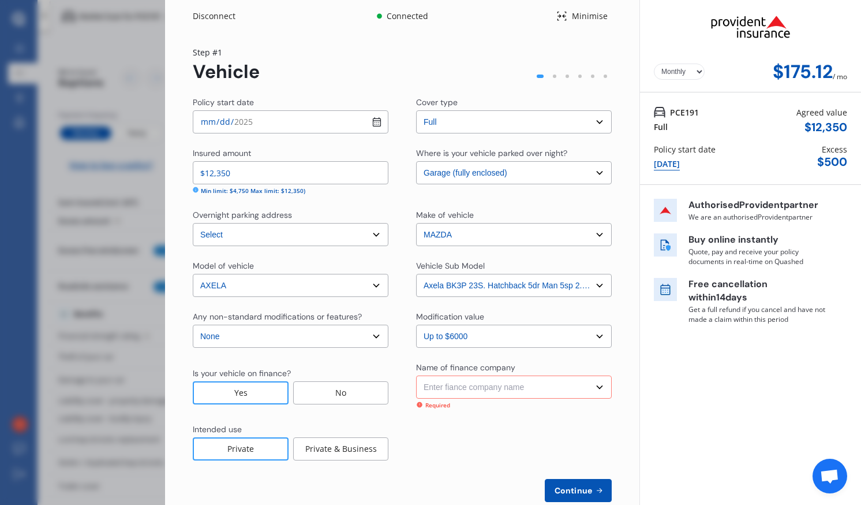
scroll to position [14, 0]
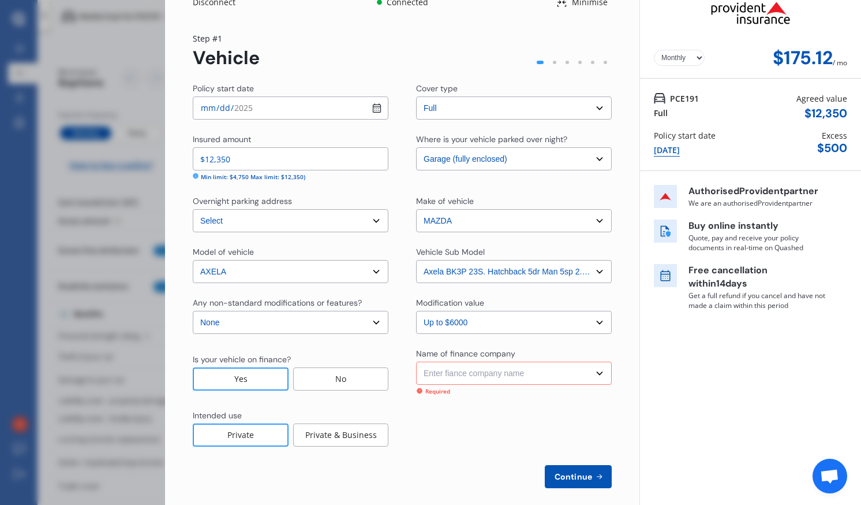
click at [493, 374] on select "Enter fiance company name 24/7 Finance AA Finance Limited Acclaim Finance Activ…" at bounding box center [514, 372] width 196 height 23
select select "OTHER"
click at [416, 361] on select "Enter fiance company name 24/7 Finance AA Finance Limited Acclaim Finance Activ…" at bounding box center [514, 372] width 196 height 23
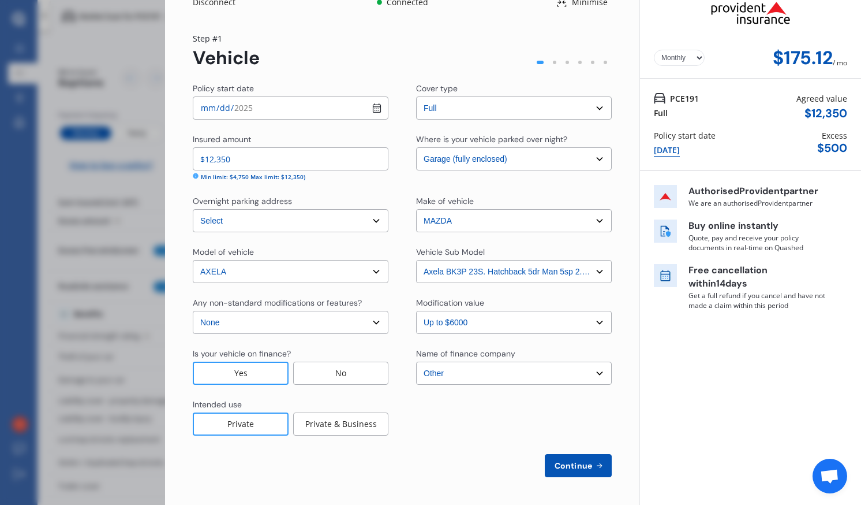
click at [588, 469] on span "Continue" at bounding box center [574, 465] width 42 height 9
select select "17"
select select "02"
select select "2007"
select select "NZ_RESTRICTED"
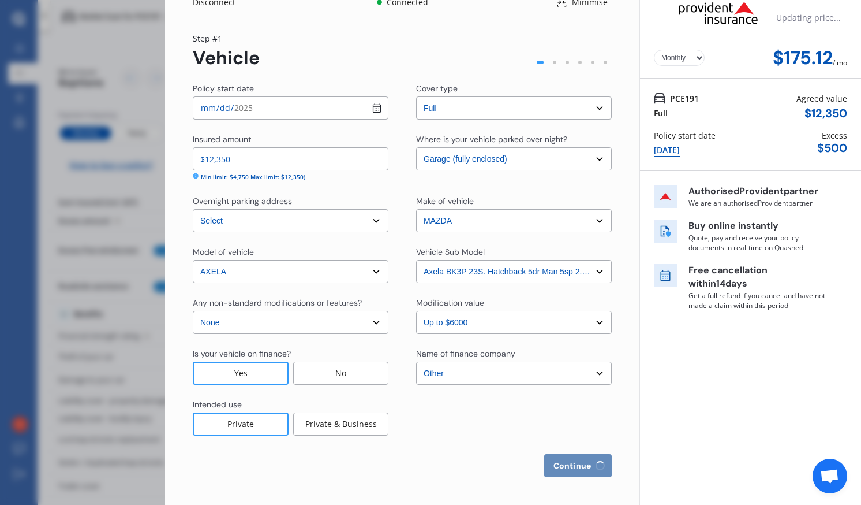
select select "0"
select select "25"
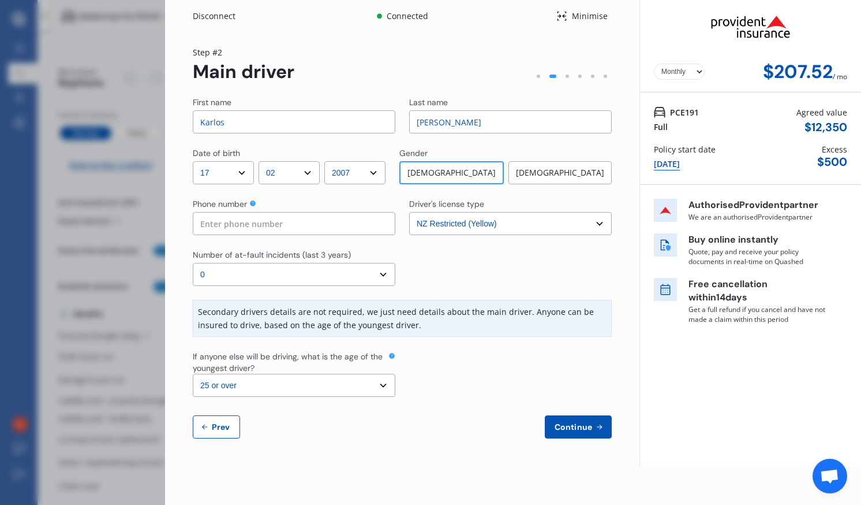
scroll to position [0, 0]
click at [317, 231] on input at bounding box center [294, 223] width 203 height 23
type input "02108711704"
click at [372, 385] on select "Select the age of the youngest driver. 16 17 18 19 20 21 22 23 24 25 or over" at bounding box center [294, 385] width 203 height 23
click at [494, 379] on div at bounding box center [510, 373] width 203 height 46
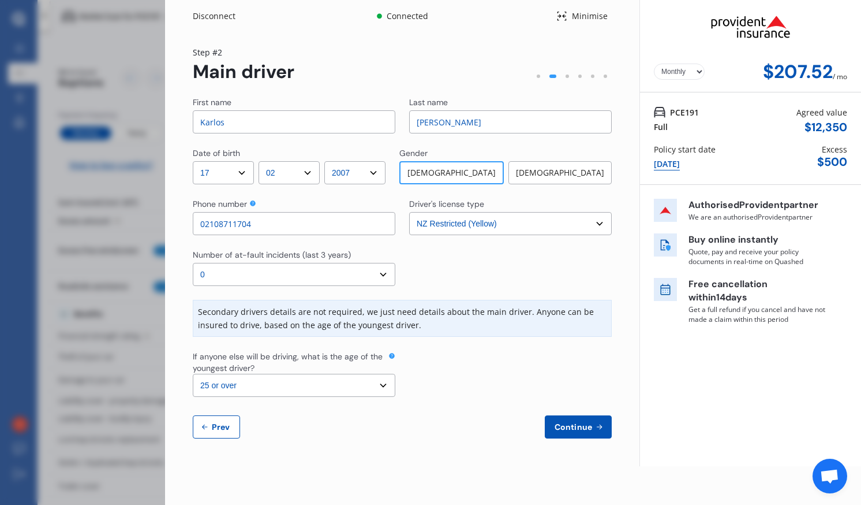
click at [584, 430] on span "Continue" at bounding box center [574, 426] width 42 height 9
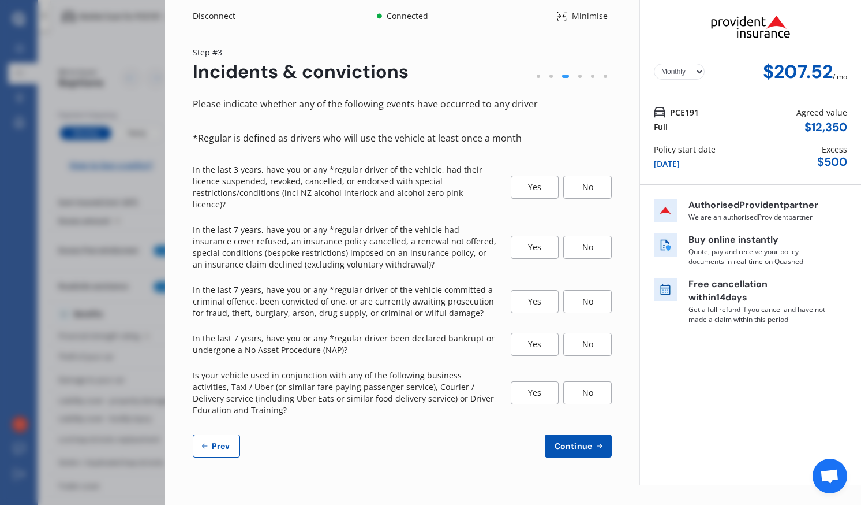
click at [599, 183] on div "No" at bounding box center [588, 187] width 49 height 23
click at [603, 238] on div "No" at bounding box center [588, 247] width 49 height 23
click at [601, 290] on div "No" at bounding box center [588, 301] width 49 height 23
click at [605, 337] on div "No" at bounding box center [588, 344] width 49 height 23
click at [595, 386] on div "No" at bounding box center [588, 392] width 49 height 23
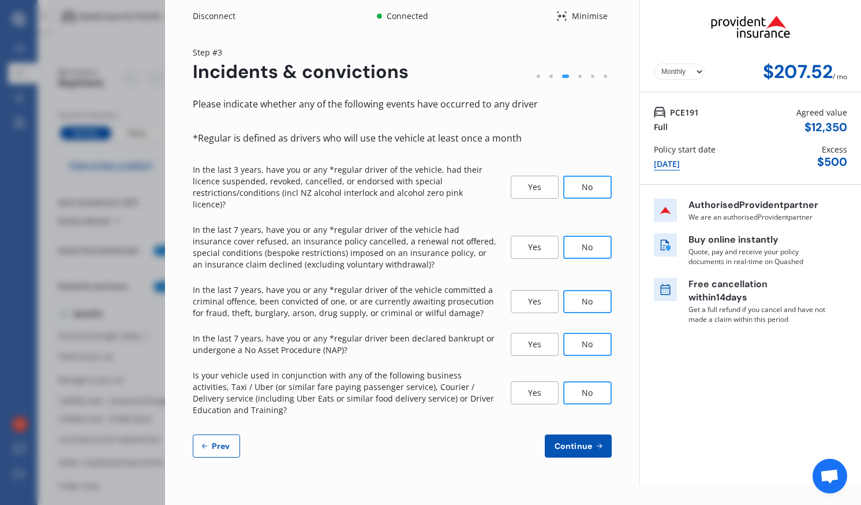
click at [578, 441] on span "Continue" at bounding box center [574, 445] width 42 height 9
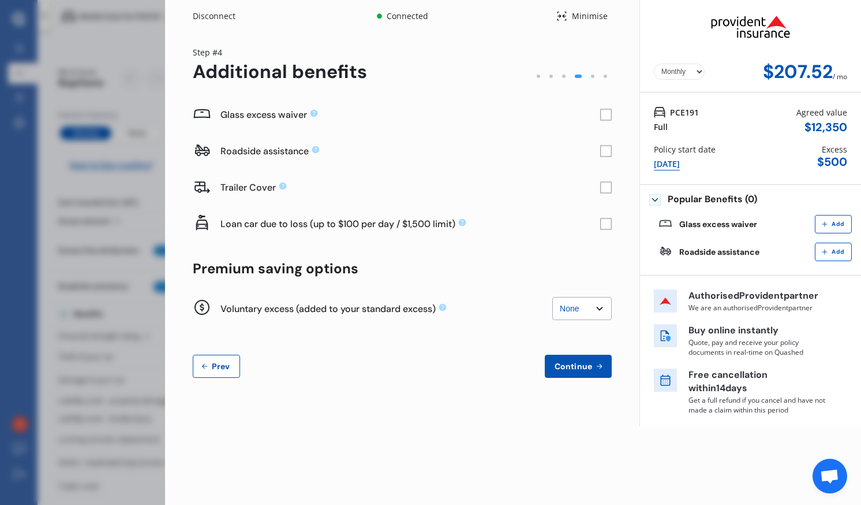
click at [601, 112] on rect at bounding box center [606, 114] width 11 height 11
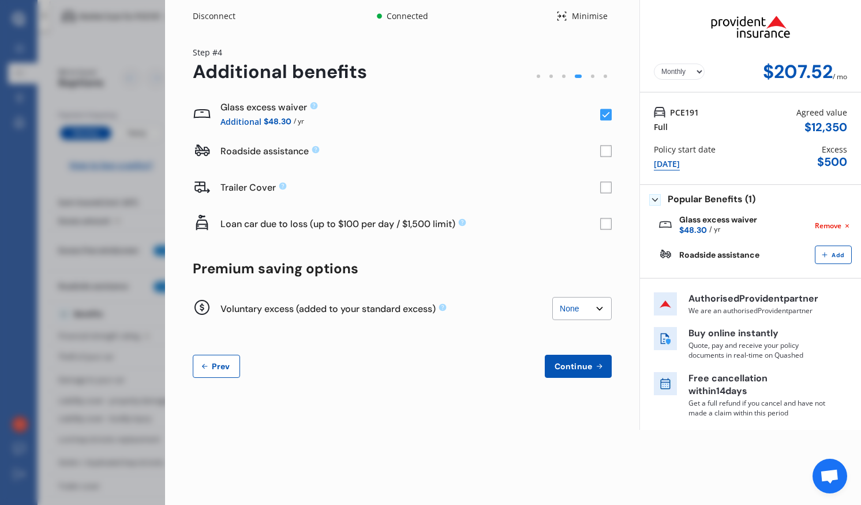
click at [604, 152] on rect at bounding box center [606, 152] width 12 height 12
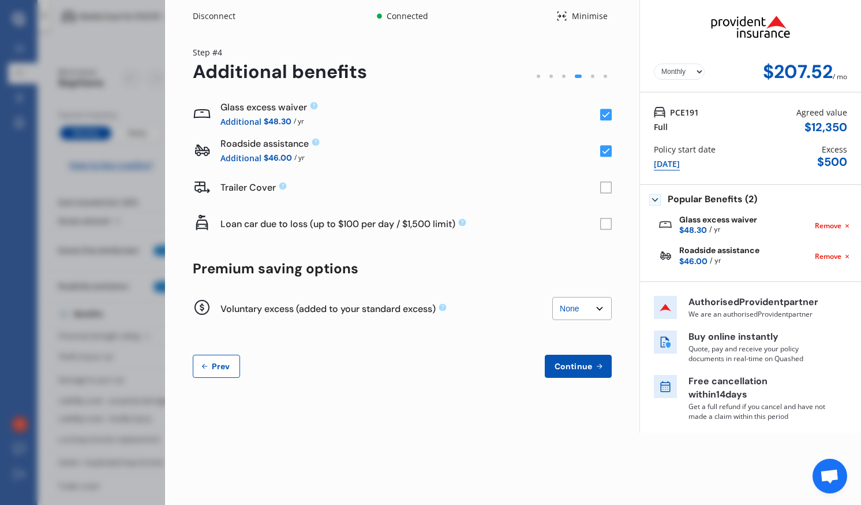
click at [609, 186] on rect at bounding box center [606, 188] width 12 height 12
click at [608, 184] on rect at bounding box center [606, 188] width 12 height 12
click at [589, 308] on select "None $200 $450 $700 $950 $1,200 $1,700" at bounding box center [582, 308] width 59 height 23
click at [553, 297] on select "None $200 $450 $700 $950 $1,200 $1,700" at bounding box center [582, 308] width 59 height 23
click at [596, 309] on select "None $200 $450 $700 $950 $1,200 $1,700" at bounding box center [582, 308] width 59 height 23
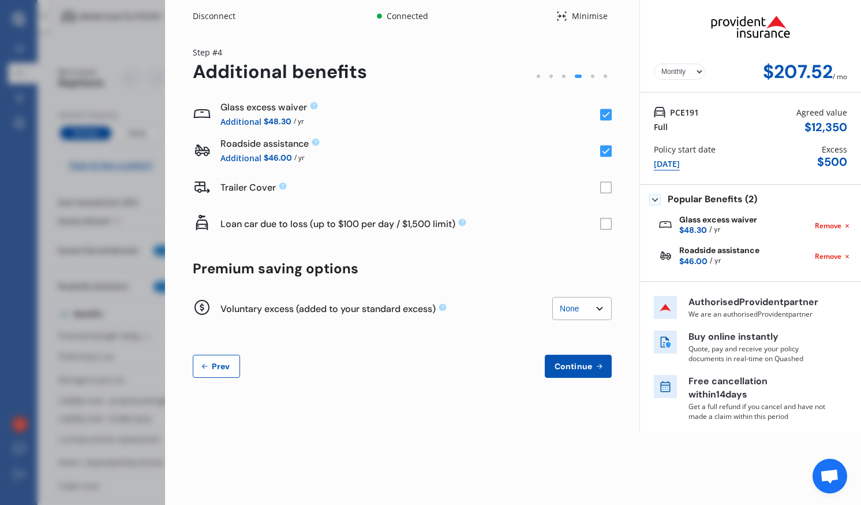
select select "200"
click at [553, 297] on select "None $200 $450 $700 $950 $1,200 $1,700" at bounding box center [582, 308] width 59 height 23
click at [596, 365] on icon at bounding box center [600, 365] width 10 height 9
click at [603, 302] on div "Disconnect Connected Minimise Updating price... Yearly Monthly $207.52 / mo Ste…" at bounding box center [402, 216] width 475 height 432
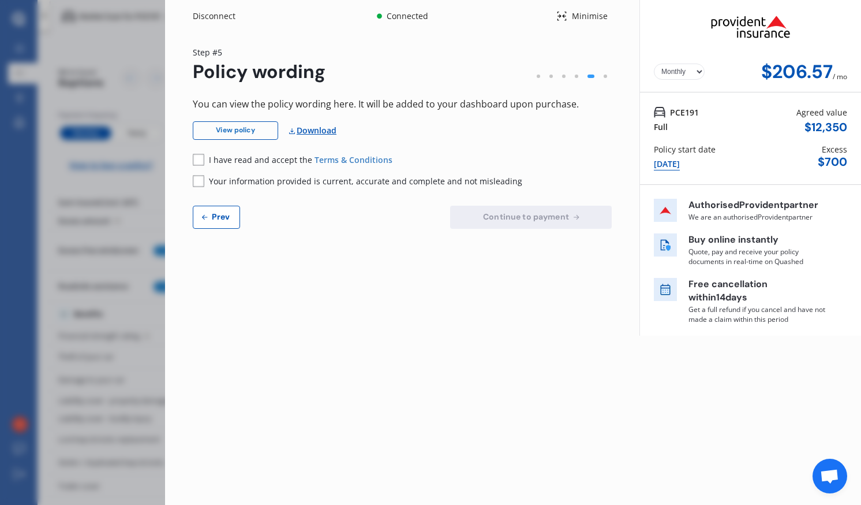
click at [248, 131] on link "View policy" at bounding box center [235, 130] width 85 height 18
